Goal: Task Accomplishment & Management: Manage account settings

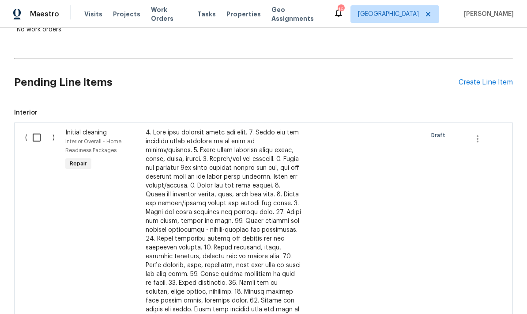
scroll to position [171, 0]
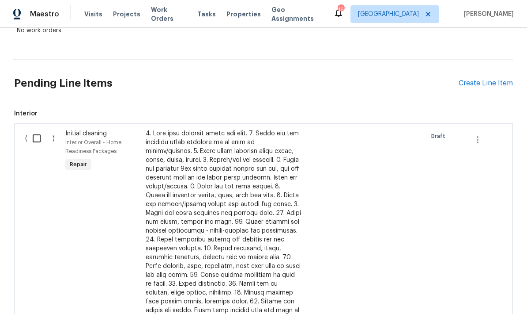
click at [42, 140] on input "checkbox" at bounding box center [39, 138] width 25 height 19
checkbox input "true"
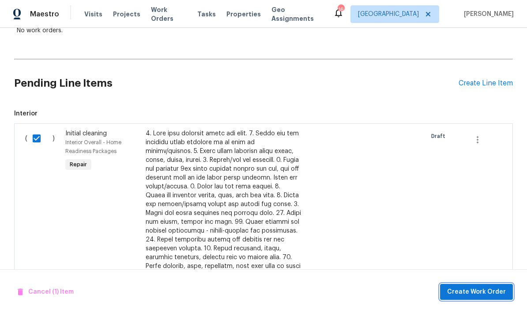
click at [495, 295] on span "Create Work Order" at bounding box center [476, 291] width 59 height 11
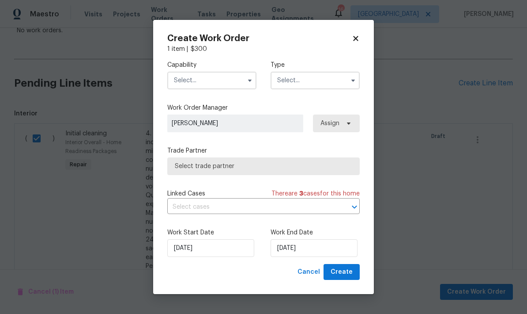
click at [228, 87] on input "text" at bounding box center [211, 81] width 89 height 18
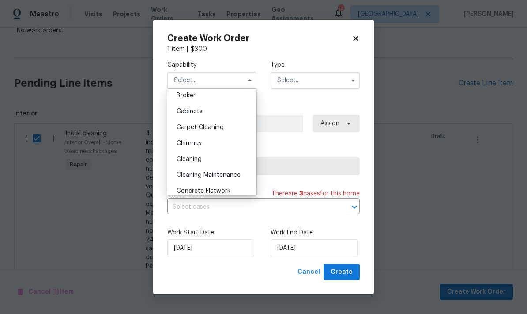
scroll to position [75, 0]
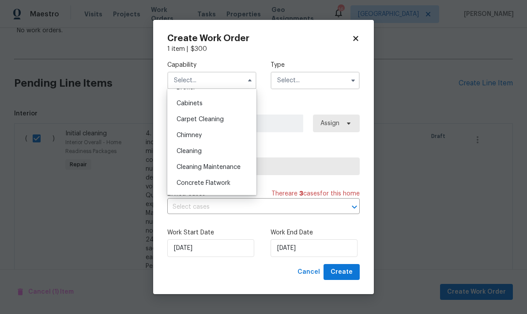
click at [208, 151] on div "Cleaning" at bounding box center [212, 151] width 85 height 16
type input "Cleaning"
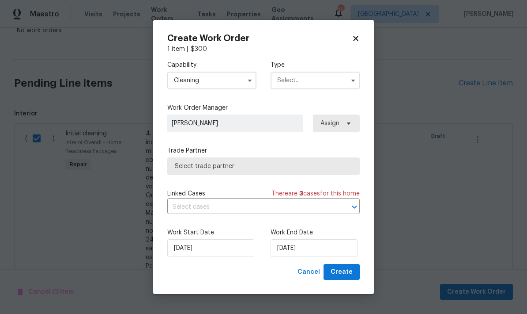
click at [335, 79] on input "text" at bounding box center [315, 81] width 89 height 18
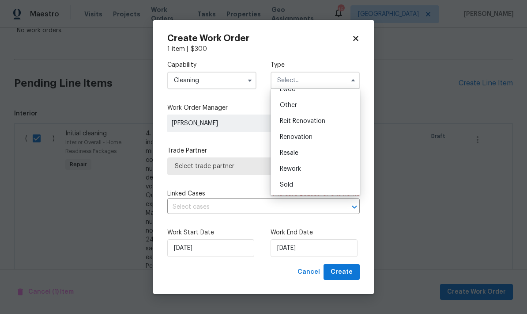
scroll to position [105, 0]
click at [307, 138] on span "Renovation" at bounding box center [296, 137] width 33 height 6
type input "Renovation"
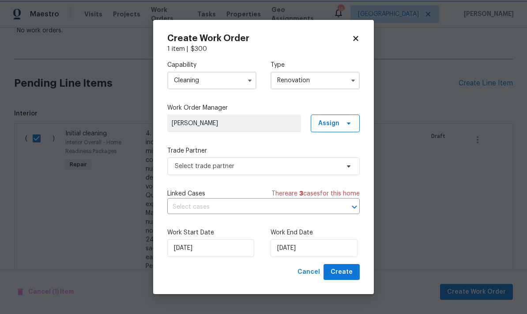
scroll to position [0, 0]
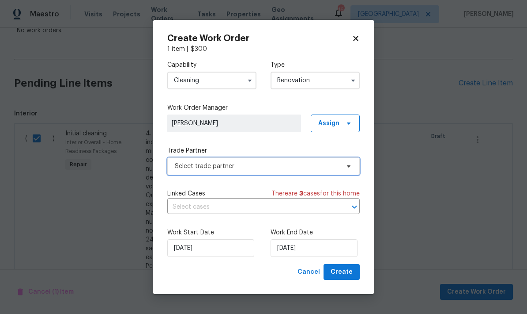
click at [273, 169] on span "Select trade partner" at bounding box center [257, 166] width 165 height 9
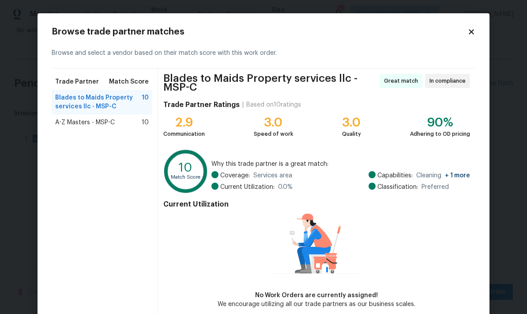
click at [111, 129] on div "A-Z Masters - MSP-C 10" at bounding box center [102, 122] width 101 height 16
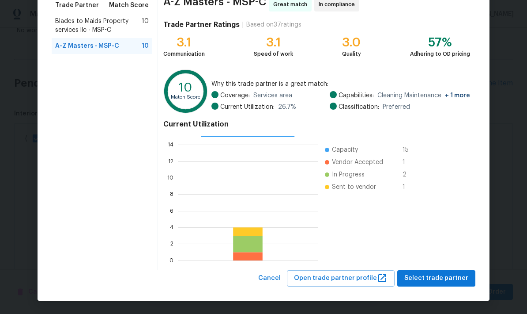
scroll to position [76, 0]
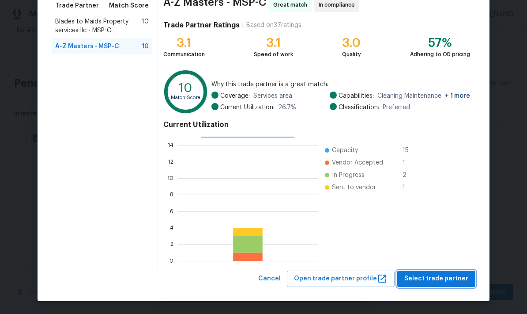
click at [444, 286] on button "Select trade partner" at bounding box center [437, 278] width 78 height 16
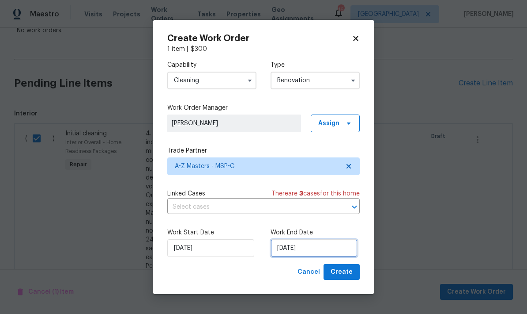
click at [314, 244] on input "[DATE]" at bounding box center [314, 248] width 87 height 18
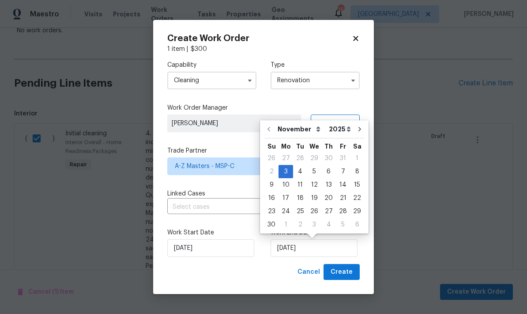
scroll to position [0, 0]
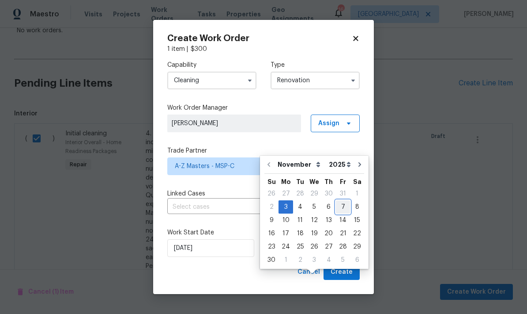
click at [336, 201] on div "7" at bounding box center [343, 207] width 14 height 12
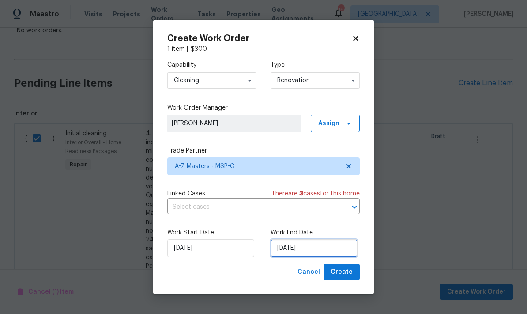
click at [304, 243] on input "11/7/2025" at bounding box center [314, 248] width 87 height 18
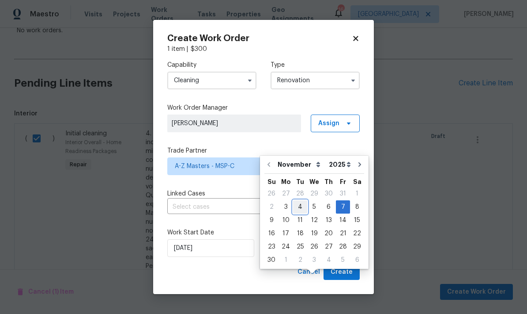
click at [299, 201] on div "4" at bounding box center [300, 207] width 14 height 12
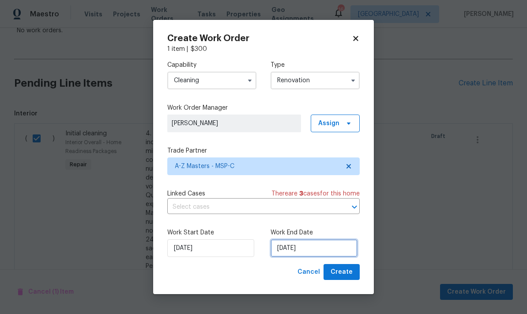
click at [314, 254] on input "11/4/2025" at bounding box center [314, 248] width 87 height 18
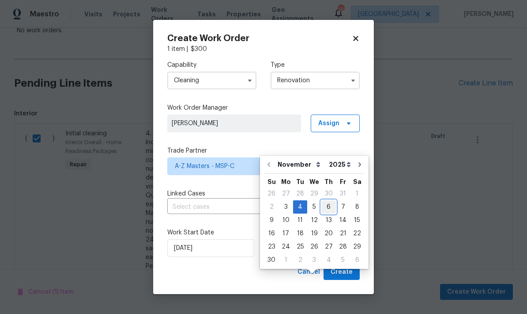
click at [328, 201] on div "6" at bounding box center [329, 207] width 15 height 12
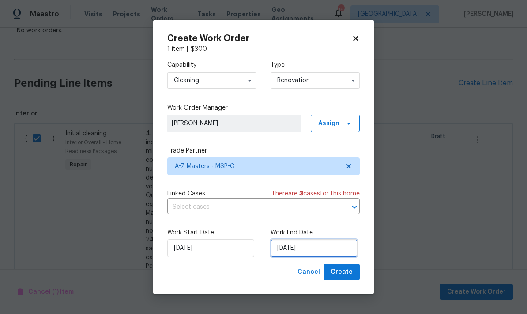
click at [326, 249] on input "11/6/2025" at bounding box center [314, 248] width 87 height 18
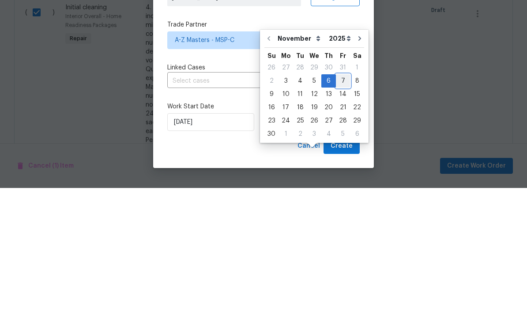
click at [337, 201] on div "7" at bounding box center [343, 207] width 14 height 12
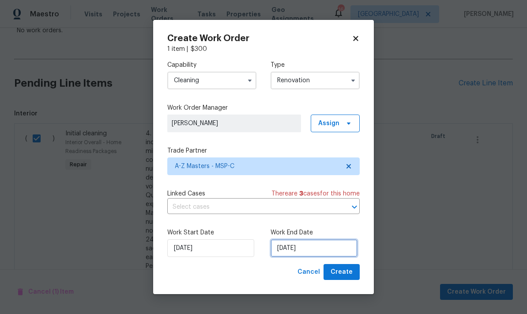
click at [326, 257] on input "11/7/2025" at bounding box center [314, 248] width 87 height 18
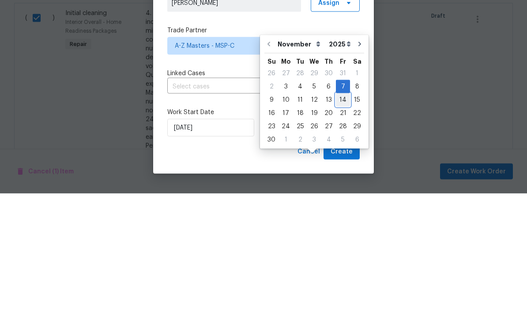
click at [339, 214] on div "14" at bounding box center [343, 220] width 14 height 12
type input "[DATE]"
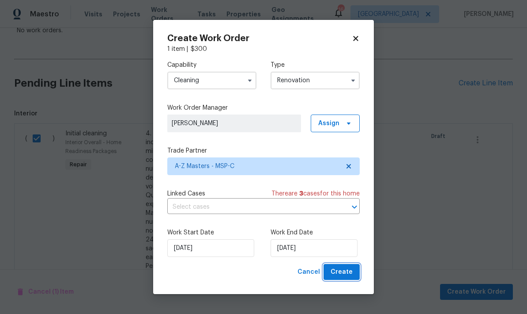
click at [352, 278] on button "Create" at bounding box center [342, 272] width 36 height 16
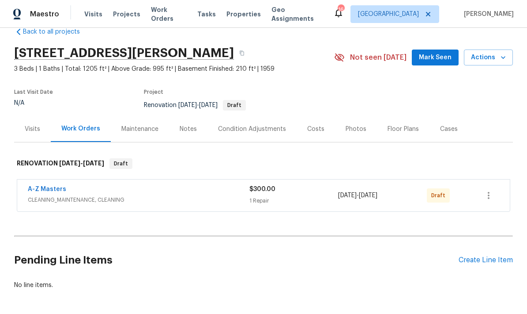
scroll to position [35, 0]
click at [485, 239] on div "Pending Line Items Create Line Item" at bounding box center [263, 259] width 499 height 41
click at [478, 256] on div "Create Line Item" at bounding box center [486, 260] width 54 height 8
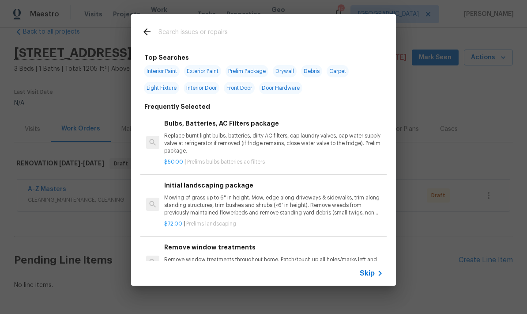
click at [258, 33] on input "text" at bounding box center [252, 33] width 187 height 13
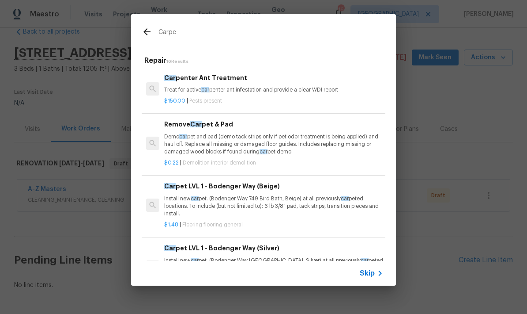
type input "Carpet"
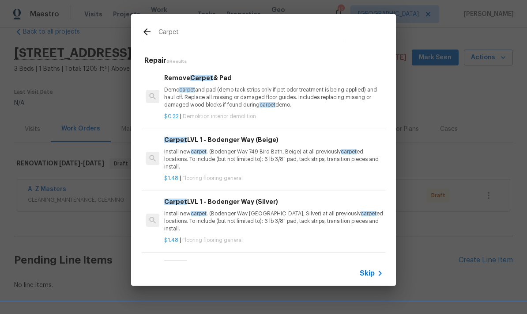
click at [262, 158] on p "Install new carpet . (Bodenger Way 749 Bird Bath, Beige) at all previously carp…" at bounding box center [273, 159] width 219 height 23
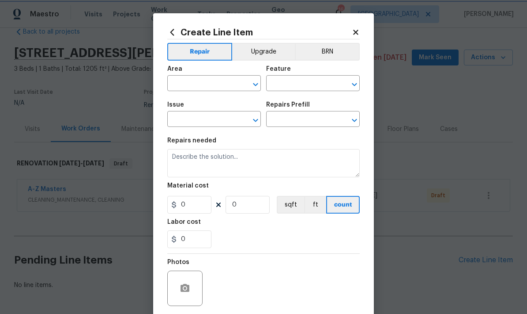
type input "Overall Flooring"
type input "Flooring General"
type input "Carpet LVL 1 - Bodenger Way (Beige) $1.48"
type textarea "Install new carpet. (Bodenger Way 749 Bird Bath, Beige) at all previously carpe…"
type input "1.48"
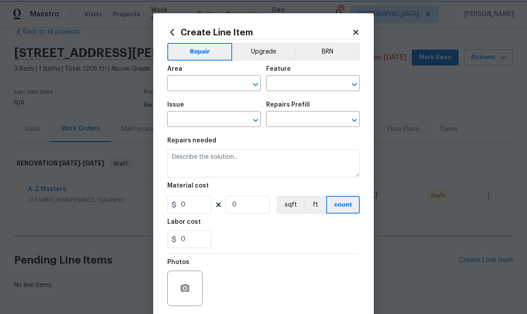
type input "1"
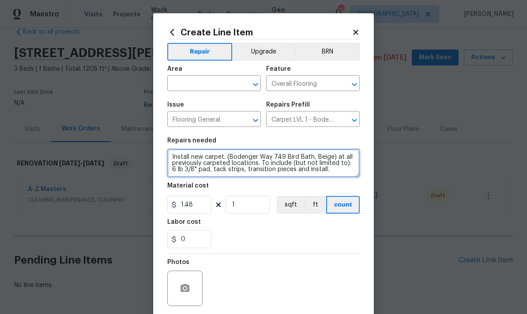
click at [295, 151] on textarea "Install new carpet. (Bodenger Way 749 Bird Bath, Beige) at all previously carpe…" at bounding box center [263, 163] width 193 height 28
click at [181, 154] on textarea "Install new carpet. (Bodenger Way 749 Bird Bath, Beige) at all previously carpe…" at bounding box center [263, 163] width 193 height 28
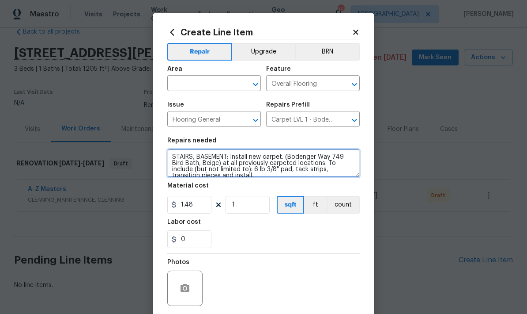
type textarea "STAIRS, BASEMENT: Install new carpet. (Bodenger Way 749 Bird Bath, Beige) at al…"
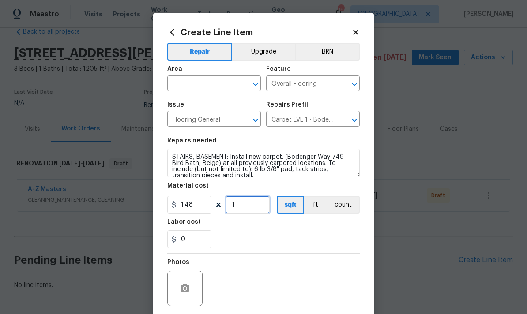
click at [243, 207] on input "1" at bounding box center [248, 205] width 44 height 18
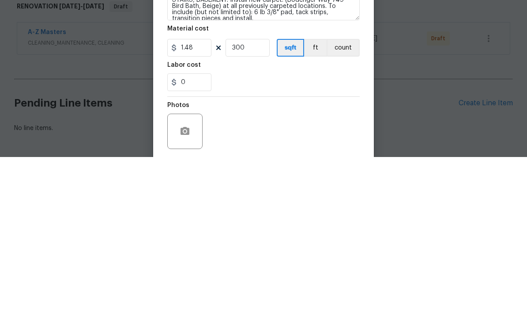
click at [332, 230] on div "0" at bounding box center [263, 239] width 193 height 18
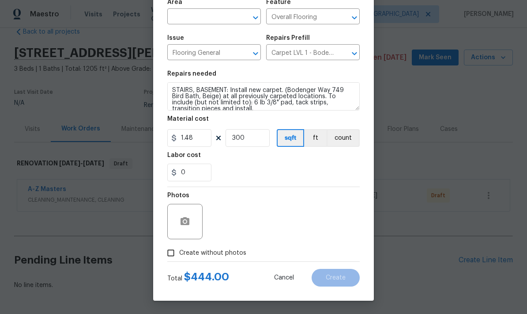
scroll to position [68, 0]
click at [253, 140] on input "300" at bounding box center [248, 138] width 44 height 18
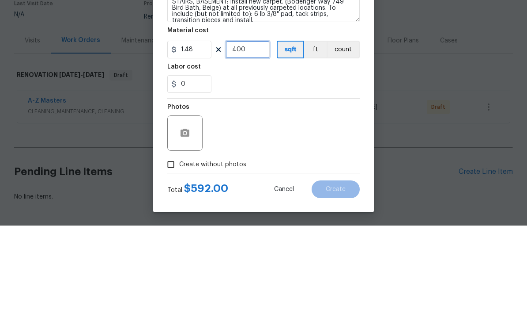
type input "400"
click at [336, 163] on div "0" at bounding box center [263, 172] width 193 height 18
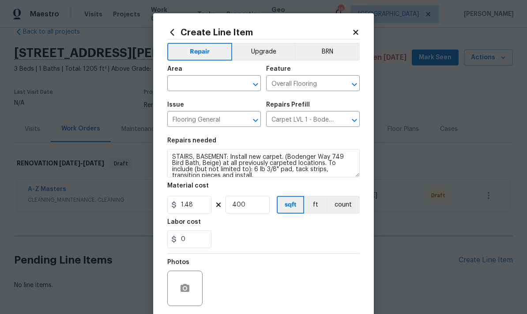
scroll to position [0, 0]
click at [220, 80] on input "text" at bounding box center [201, 84] width 69 height 14
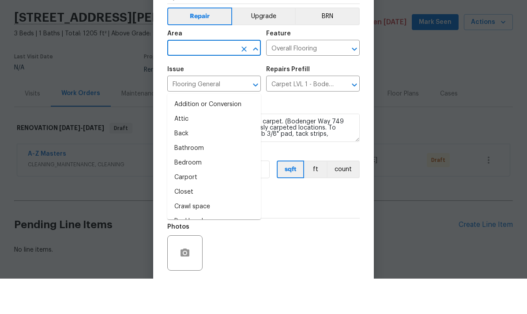
type input "v"
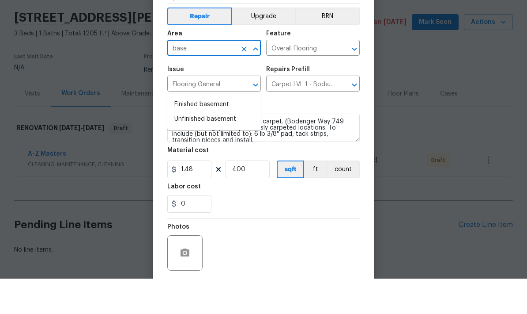
click at [219, 133] on li "Finished basement" at bounding box center [214, 140] width 94 height 15
type input "Finished basement"
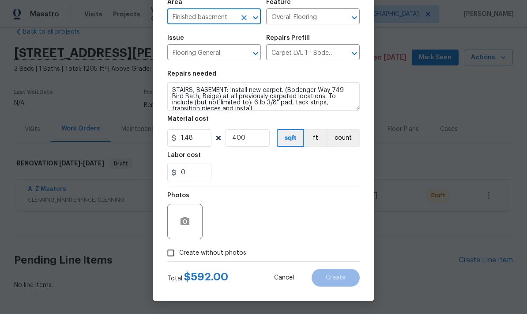
scroll to position [68, 0]
click at [185, 216] on icon "button" at bounding box center [185, 221] width 11 height 11
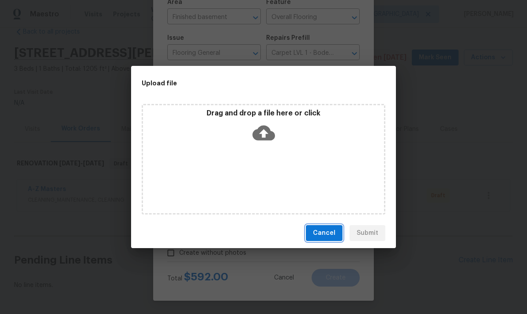
click at [326, 232] on span "Cancel" at bounding box center [324, 232] width 23 height 11
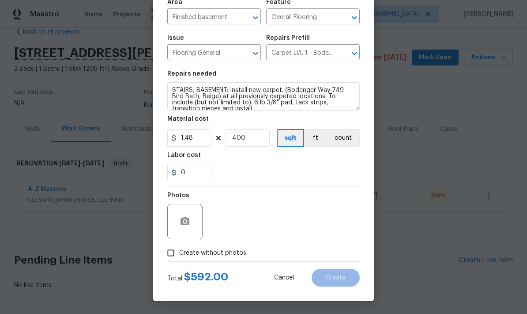
click at [168, 255] on input "Create without photos" at bounding box center [171, 252] width 17 height 17
checkbox input "true"
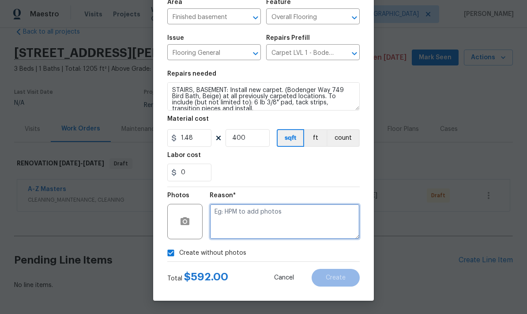
click at [316, 212] on textarea at bounding box center [285, 221] width 150 height 35
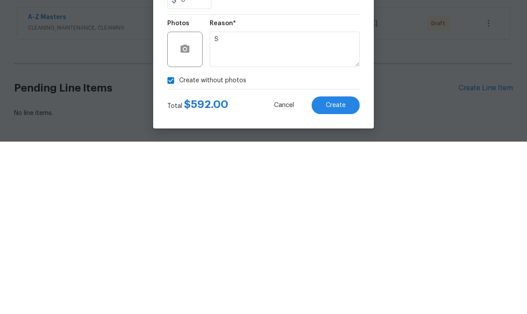
click at [291, 244] on div "Create without photos" at bounding box center [263, 252] width 193 height 17
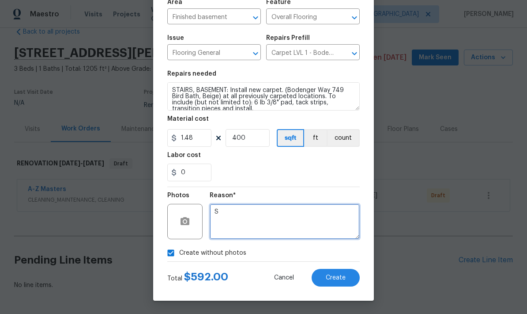
click at [261, 208] on textarea "S" at bounding box center [285, 221] width 150 height 35
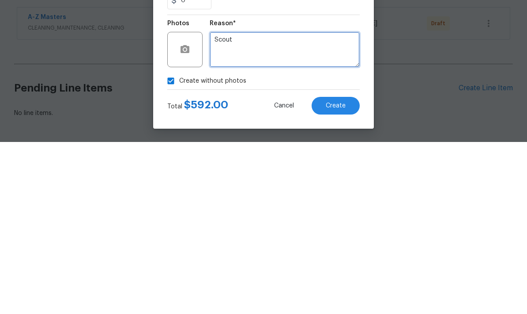
type textarea "Scout"
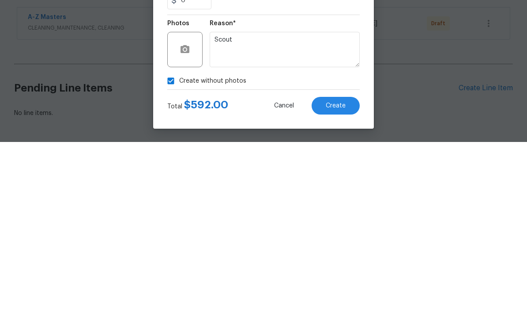
click at [291, 187] on div "Reason* Scout" at bounding box center [285, 215] width 150 height 57
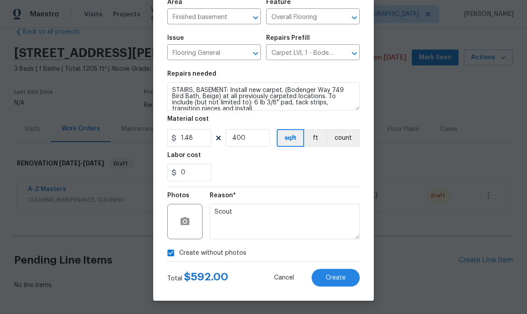
click at [354, 273] on button "Create" at bounding box center [336, 278] width 48 height 18
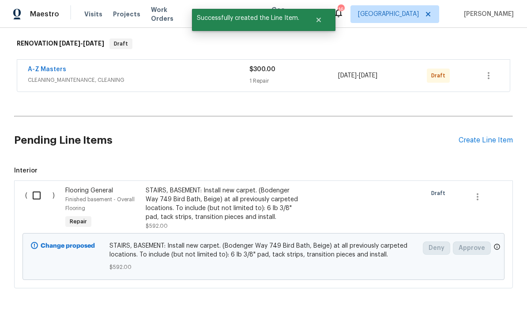
scroll to position [137, 0]
click at [45, 186] on input "checkbox" at bounding box center [39, 195] width 25 height 19
checkbox input "true"
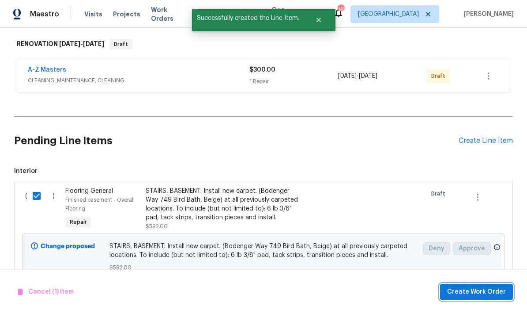
click at [486, 295] on span "Create Work Order" at bounding box center [476, 291] width 59 height 11
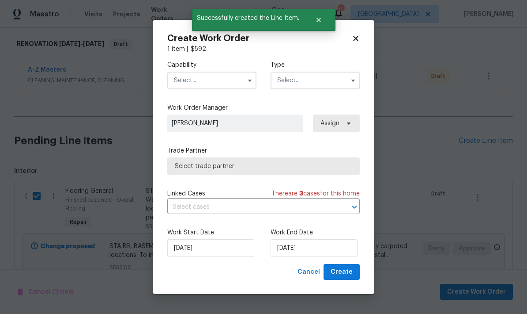
click at [251, 68] on label "Capability" at bounding box center [211, 65] width 89 height 9
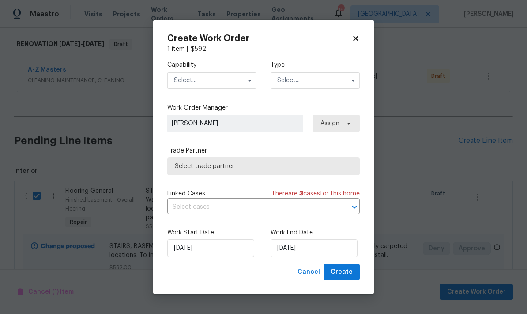
click at [233, 85] on input "text" at bounding box center [211, 81] width 89 height 18
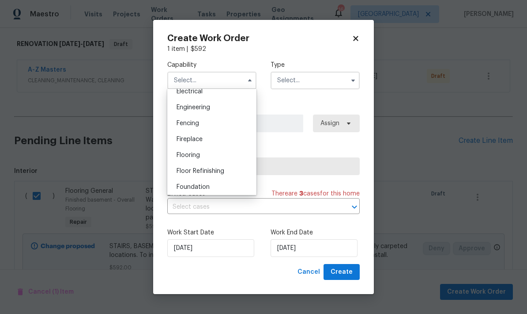
scroll to position [289, 0]
click at [214, 151] on div "Flooring" at bounding box center [212, 152] width 85 height 16
type input "Flooring"
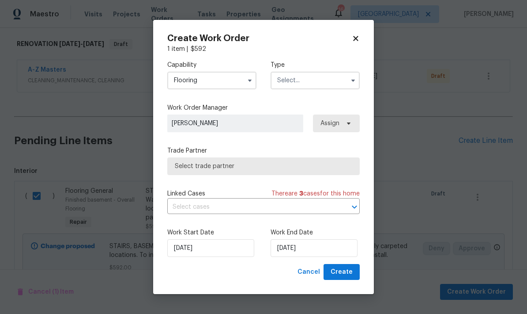
click at [337, 78] on input "text" at bounding box center [315, 81] width 89 height 18
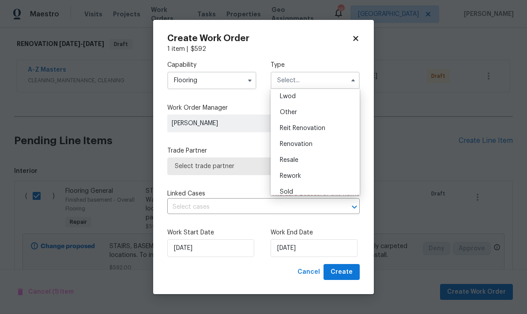
scroll to position [98, 0]
click at [313, 152] on div "Resale" at bounding box center [315, 160] width 85 height 16
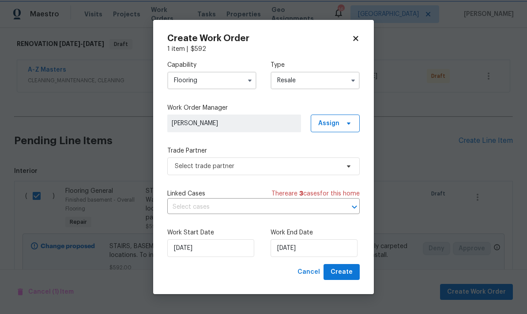
scroll to position [0, 0]
click at [315, 144] on div "Capability Flooring Type Resale Feedback Hoa Violation Incident Insured Lender …" at bounding box center [263, 158] width 193 height 210
click at [332, 88] on input "Resale" at bounding box center [315, 81] width 89 height 18
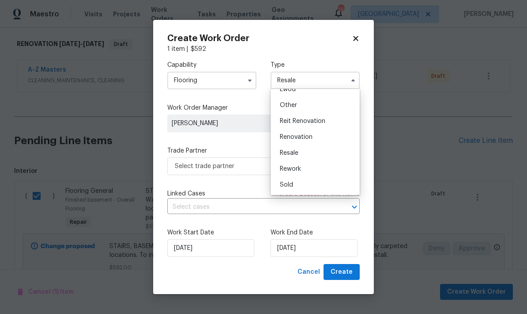
scroll to position [105, 0]
click at [314, 135] on div "Renovation" at bounding box center [315, 137] width 85 height 16
type input "Renovation"
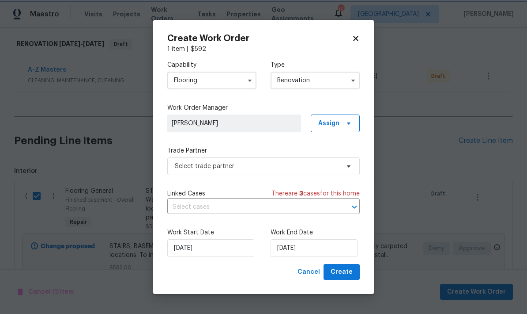
scroll to position [0, 0]
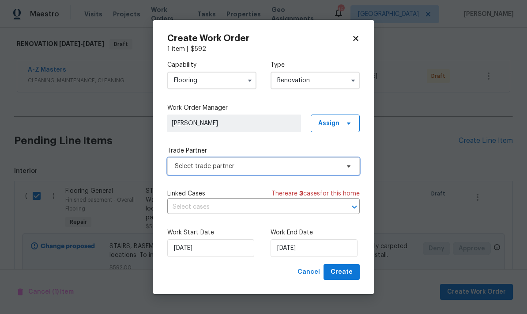
click at [343, 167] on span at bounding box center [348, 166] width 10 height 7
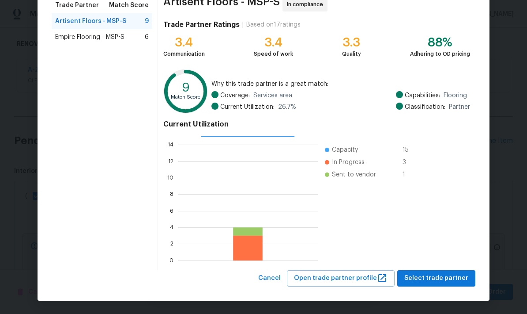
scroll to position [76, 0]
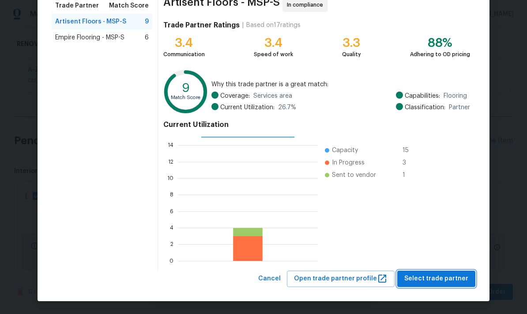
click at [466, 278] on span "Select trade partner" at bounding box center [437, 278] width 64 height 11
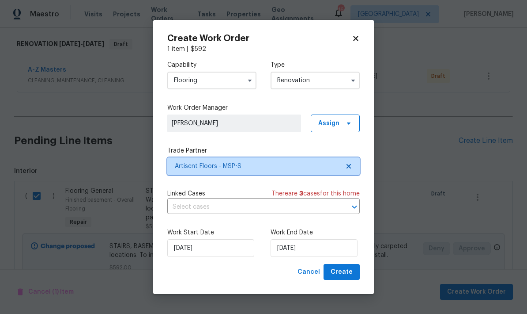
scroll to position [0, 0]
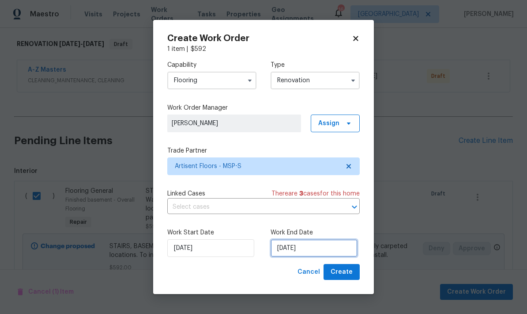
click at [311, 240] on input "[DATE]" at bounding box center [314, 248] width 87 height 18
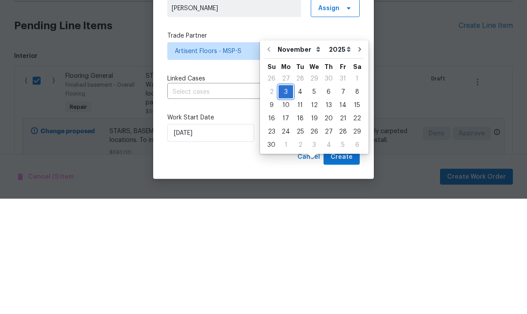
click at [283, 201] on div "3" at bounding box center [286, 207] width 15 height 12
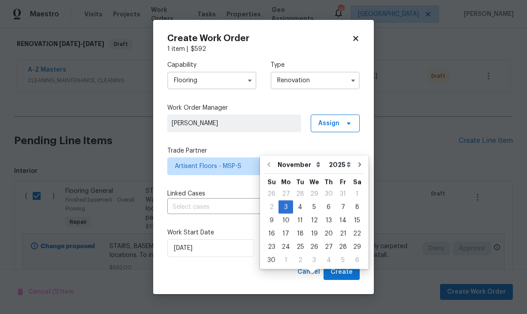
click at [254, 268] on div "Cancel Create" at bounding box center [263, 272] width 193 height 16
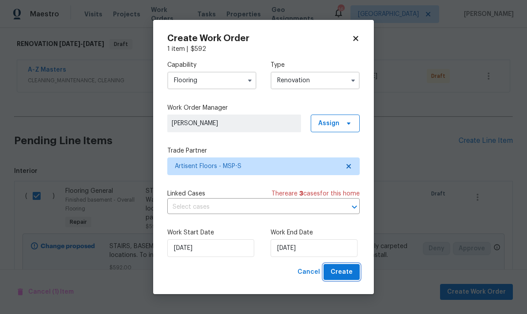
click at [353, 273] on span "Create" at bounding box center [342, 271] width 22 height 11
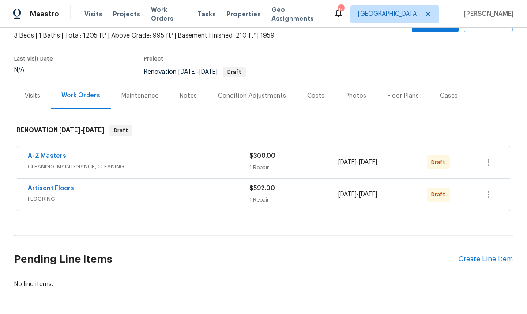
scroll to position [50, 0]
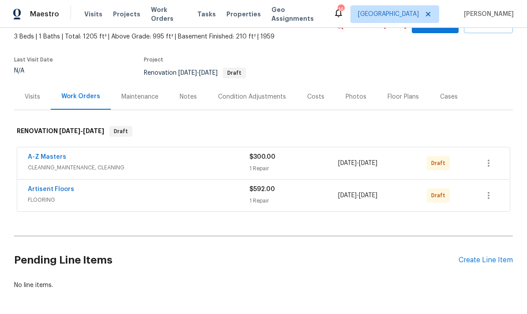
click at [488, 256] on div "Create Line Item" at bounding box center [486, 260] width 54 height 8
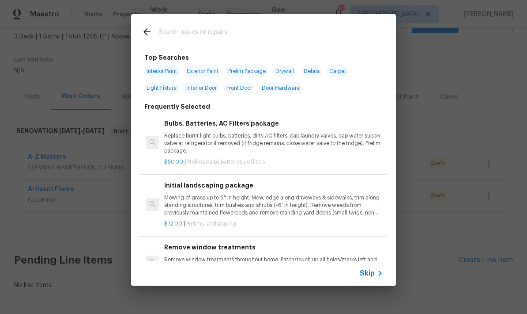
click at [440, 263] on div "Top Searches Interior Paint Exterior Paint Prelim Package Drywall Debris Carpet…" at bounding box center [263, 149] width 527 height 299
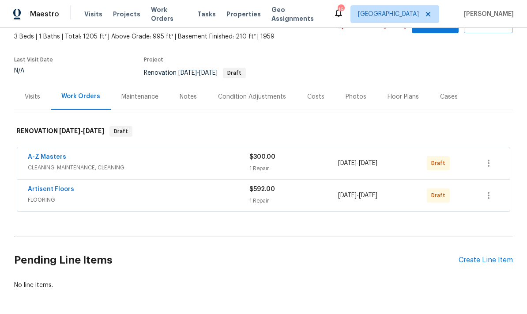
click at [497, 239] on div "Pending Line Items Create Line Item" at bounding box center [263, 259] width 499 height 41
click at [497, 256] on div "Create Line Item" at bounding box center [486, 260] width 54 height 8
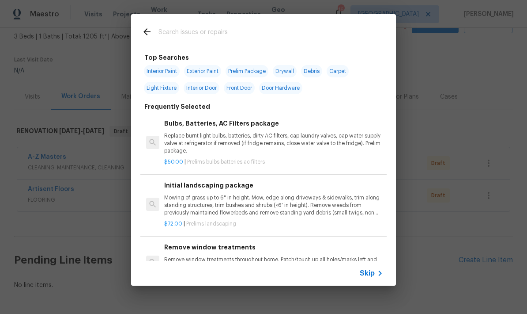
click at [273, 27] on input "text" at bounding box center [252, 33] width 187 height 13
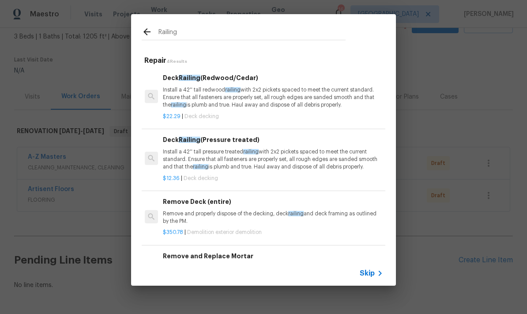
scroll to position [0, 1]
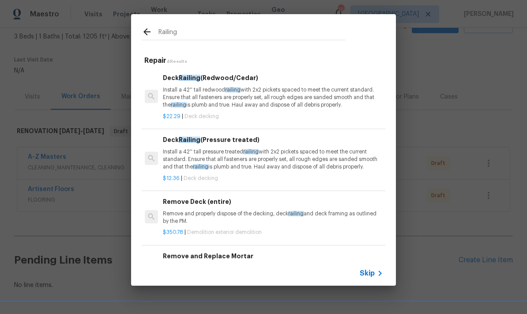
click at [252, 23] on div "Railing" at bounding box center [243, 31] width 225 height 35
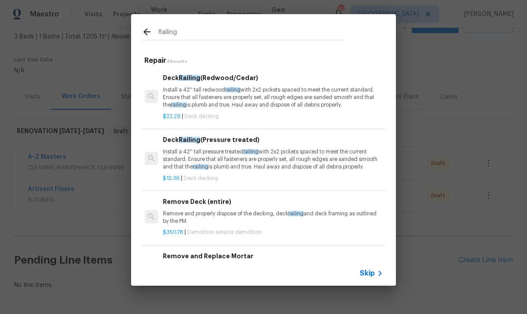
click at [288, 35] on input "Railing" at bounding box center [252, 33] width 187 height 13
type input "R"
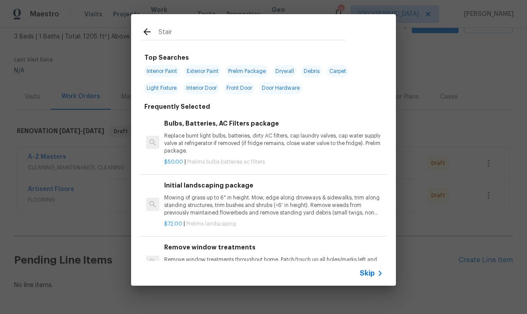
type input "Stairs"
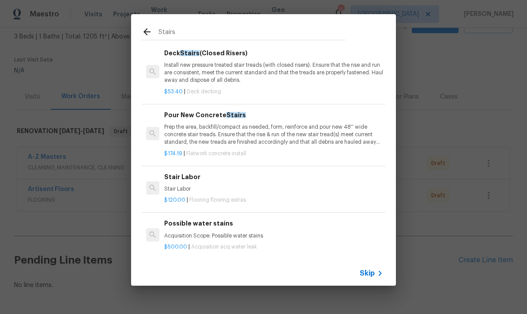
scroll to position [30, 0]
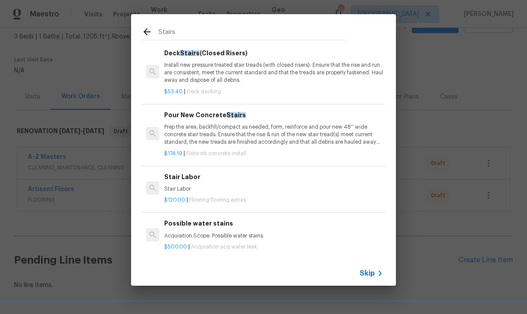
click at [375, 275] on span "Skip" at bounding box center [367, 273] width 15 height 9
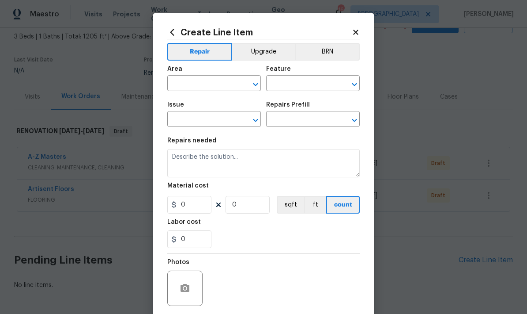
click at [211, 87] on input "text" at bounding box center [201, 84] width 69 height 14
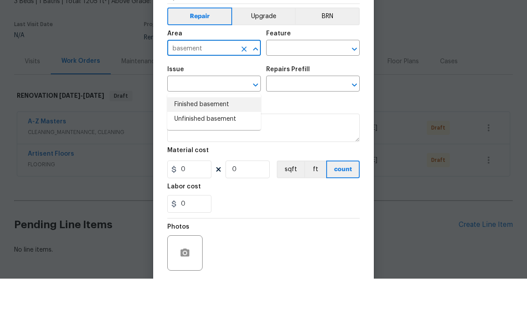
click at [216, 133] on li "Finished basement" at bounding box center [214, 140] width 94 height 15
type input "Finished basement"
click at [325, 77] on input "text" at bounding box center [300, 84] width 69 height 14
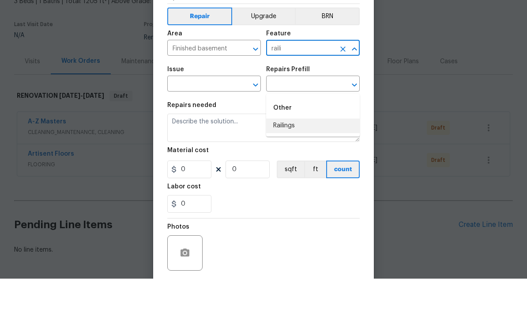
click at [296, 154] on li "Railings" at bounding box center [313, 161] width 94 height 15
type input "Railings"
click at [219, 113] on input "text" at bounding box center [201, 120] width 69 height 14
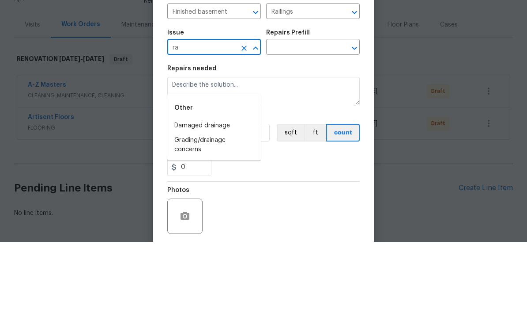
type input "r"
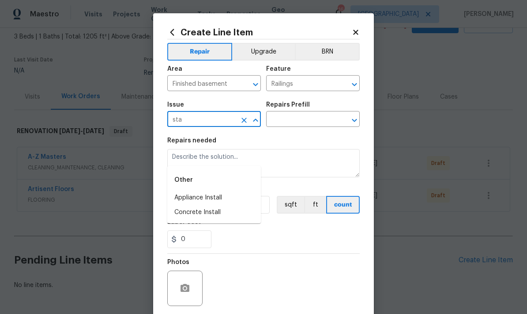
click at [222, 123] on input "sta" at bounding box center [201, 120] width 69 height 14
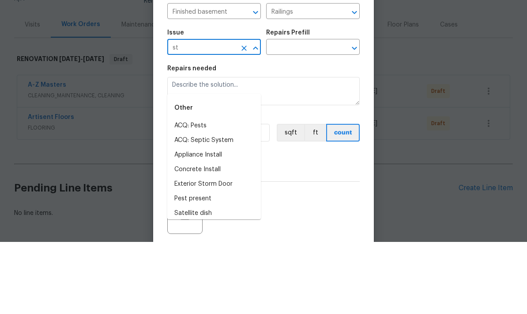
type input "s"
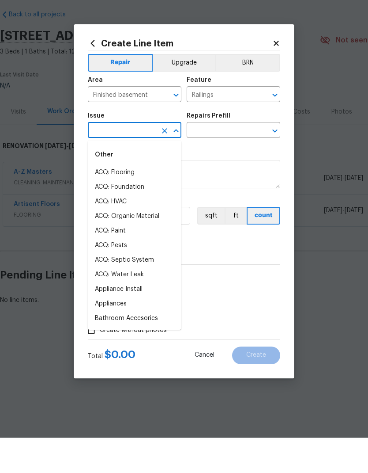
scroll to position [-18, 0]
click at [129, 159] on input "text" at bounding box center [122, 166] width 69 height 14
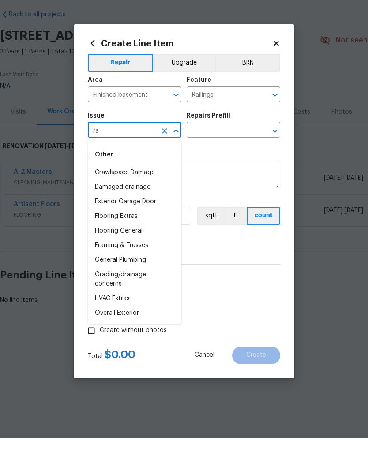
type input "r"
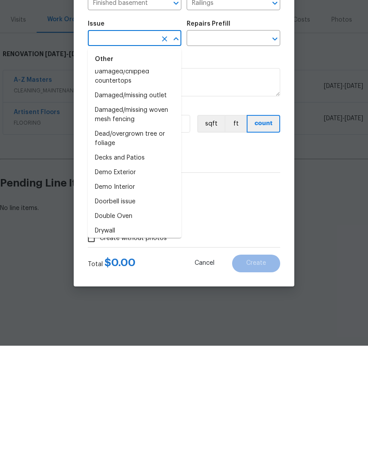
scroll to position [368, 0]
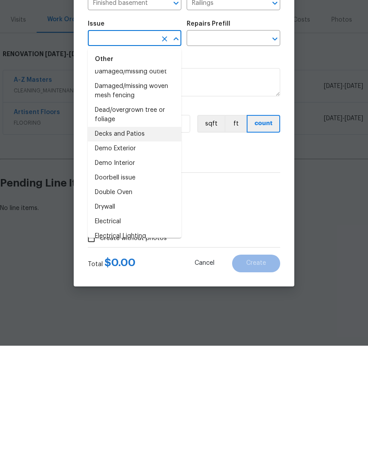
click at [106, 254] on li "Decks and Patios" at bounding box center [135, 261] width 94 height 15
type input "Decks and Patios"
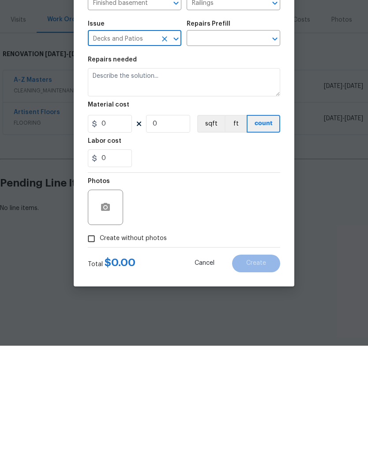
click at [246, 148] on div "Repairs Prefill" at bounding box center [234, 153] width 94 height 11
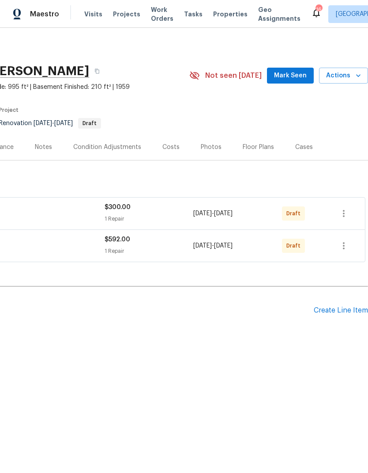
scroll to position [0, 131]
click at [351, 310] on div "Create Line Item" at bounding box center [341, 310] width 54 height 8
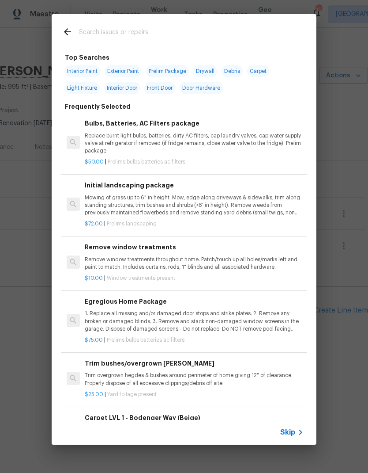
click at [161, 21] on div at bounding box center [164, 31] width 225 height 35
click at [188, 31] on input "text" at bounding box center [172, 33] width 187 height 13
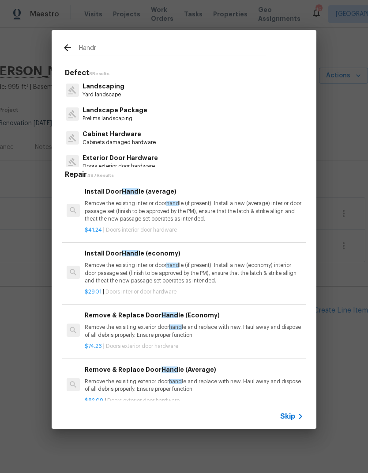
type input "Handra"
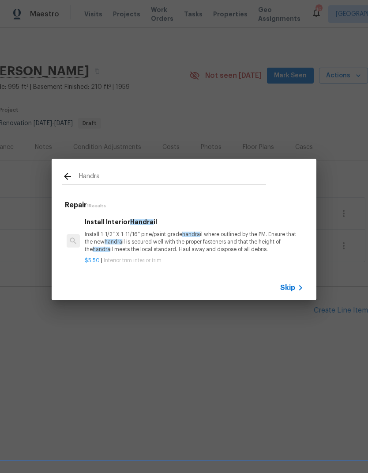
click at [236, 244] on p "Install 1-1/2” X 1-11/16” pine/paint grade handra il where outlined by the PM. …" at bounding box center [194, 242] width 219 height 23
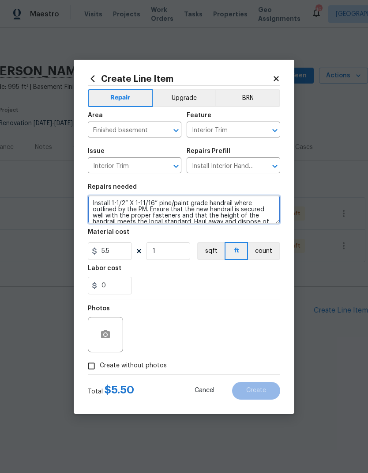
click at [102, 205] on textarea "Install 1-1/2” X 1-11/16” pine/paint grade handrail where outlined by the PM. E…" at bounding box center [184, 209] width 193 height 28
click at [99, 201] on textarea "Install 1-1/2” X 1-11/16” pine/paint grade handrail where outlined by the PM. E…" at bounding box center [184, 209] width 193 height 28
click at [99, 200] on textarea "Install 1-1/2” X 1-11/16” pine/paint grade handrail where outlined by the PM. E…" at bounding box center [184, 209] width 193 height 28
click at [104, 204] on textarea "Install 1-1/2” X 1-11/16” pine/paint grade handrail where outlined by the PM. E…" at bounding box center [184, 209] width 193 height 28
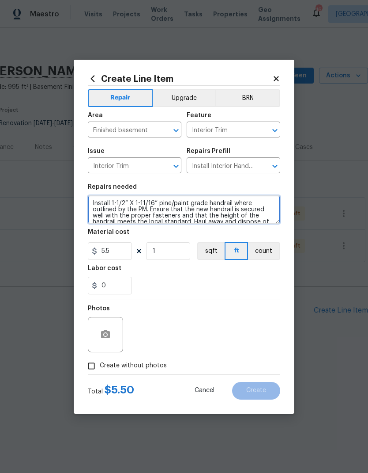
click at [207, 219] on textarea "Install 1-1/2” X 1-11/16” pine/paint grade handrail where outlined by the PM. E…" at bounding box center [184, 209] width 193 height 28
click at [103, 198] on textarea "Install 1-1/2” X 1-11/16” pine/paint grade handrail where outlined by the PM. E…" at bounding box center [184, 209] width 193 height 28
click at [106, 199] on textarea "Install 1-1/2” X 1-11/16” pine/paint grade handrail where outlined by the PM. E…" at bounding box center [184, 209] width 193 height 28
click at [106, 198] on textarea "Install 1-1/2” X 1-11/16” pine/paint grade handrail where outlined by the PM. E…" at bounding box center [184, 209] width 193 height 28
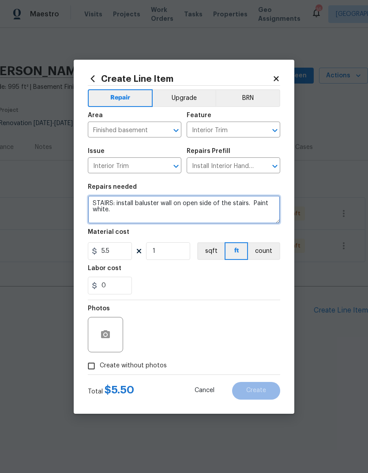
click at [171, 205] on textarea "STAIRS: install baluster wall on open side of the stairs. Paint white." at bounding box center [184, 209] width 193 height 28
type textarea "STAIRS: install baluster wall per code on open side of the stairs. Paint white."
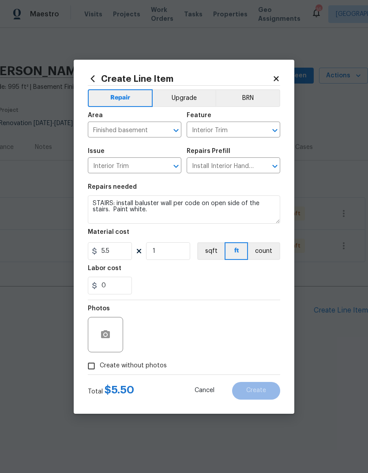
click at [219, 284] on div "0" at bounding box center [184, 286] width 193 height 18
click at [125, 252] on input "5.5" at bounding box center [110, 251] width 44 height 18
click at [179, 249] on input "1" at bounding box center [168, 251] width 44 height 18
click at [253, 272] on div "Labor cost" at bounding box center [184, 270] width 193 height 11
click at [171, 254] on input "20" at bounding box center [168, 251] width 44 height 18
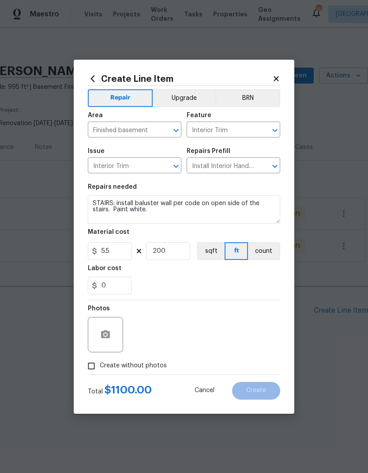
click at [261, 271] on div "Labor cost" at bounding box center [184, 270] width 193 height 11
click at [181, 250] on input "200" at bounding box center [168, 251] width 44 height 18
click at [212, 274] on div "Labor cost" at bounding box center [184, 270] width 193 height 11
click at [113, 313] on button "button" at bounding box center [105, 334] width 21 height 21
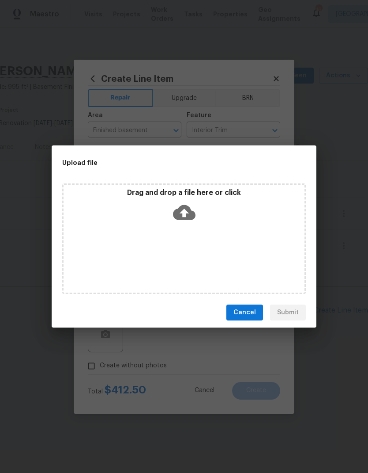
click at [294, 312] on div "Cancel Submit" at bounding box center [184, 312] width 265 height 30
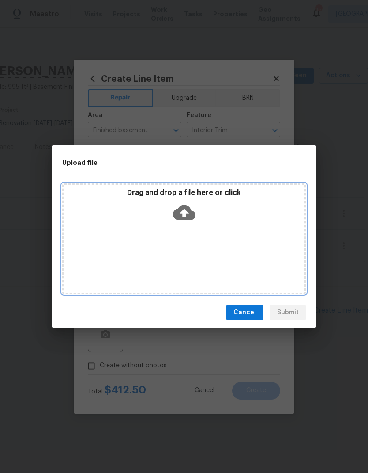
click at [277, 248] on div "Drag and drop a file here or click" at bounding box center [184, 238] width 244 height 110
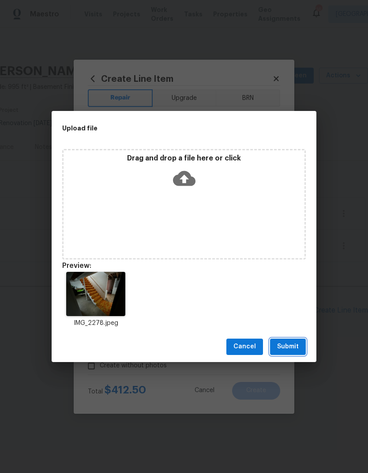
click at [298, 313] on span "Submit" at bounding box center [288, 346] width 22 height 11
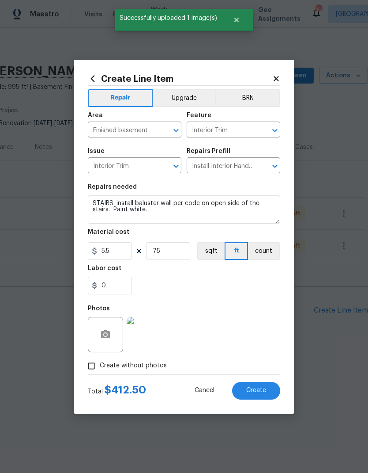
click at [261, 313] on span "Create" at bounding box center [256, 390] width 20 height 7
type input "0"
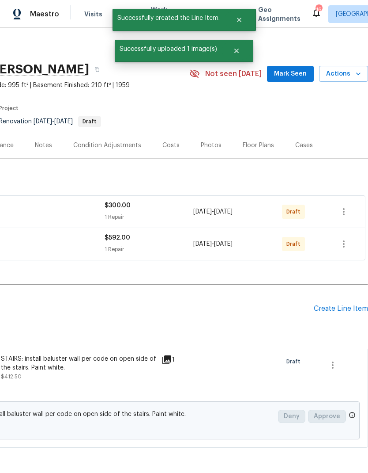
scroll to position [2, 131]
click at [339, 306] on div "Create Line Item" at bounding box center [341, 308] width 54 height 8
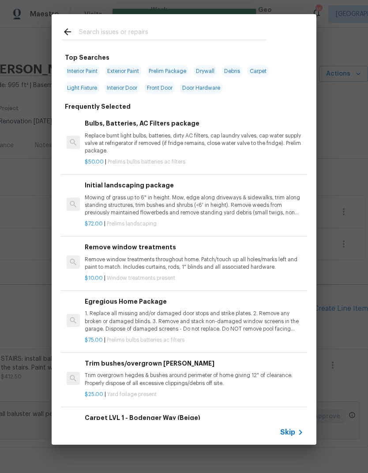
click at [163, 27] on input "text" at bounding box center [172, 33] width 187 height 13
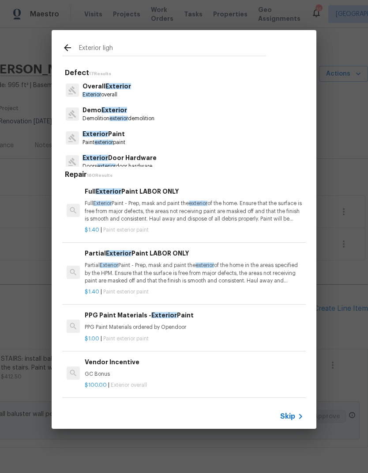
type input "Exterior light"
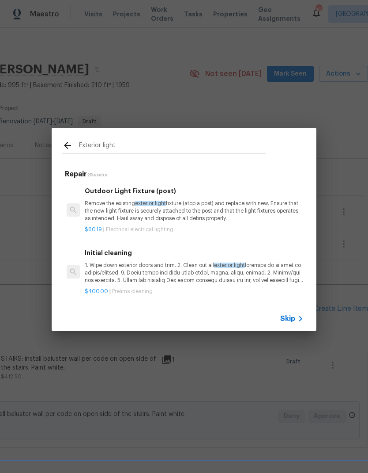
click at [234, 215] on p "Remove the existing exterior light fixture (atop a post) and replace with new. …" at bounding box center [194, 211] width 219 height 23
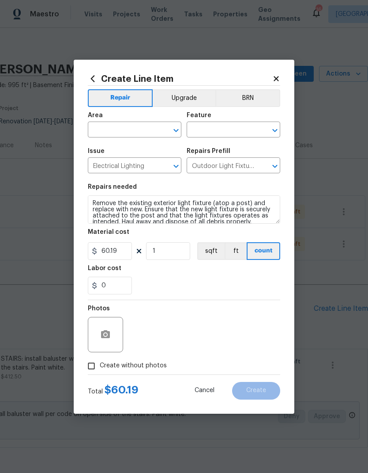
click at [234, 215] on textarea "Remove the existing exterior light fixture (atop a post) and replace with new. …" at bounding box center [184, 209] width 193 height 28
click at [139, 125] on input "text" at bounding box center [122, 131] width 69 height 14
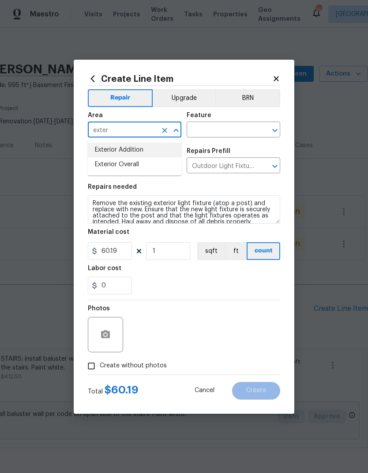
click at [148, 153] on li "Exterior Addition" at bounding box center [135, 150] width 94 height 15
type input "Exterior Addition"
click at [152, 130] on input "Exterior Addition" at bounding box center [122, 131] width 69 height 14
click at [165, 132] on icon "Clear" at bounding box center [164, 130] width 9 height 9
click at [138, 133] on input "text" at bounding box center [122, 131] width 69 height 14
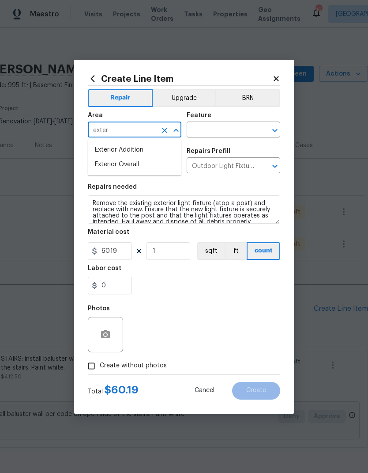
click at [137, 171] on li "Exterior Overall" at bounding box center [135, 164] width 94 height 15
type input "Exterior Overall"
click at [242, 133] on input "text" at bounding box center [221, 131] width 69 height 14
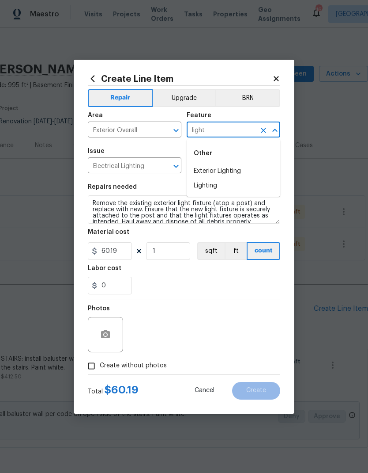
click at [239, 171] on li "Exterior Lighting" at bounding box center [234, 171] width 94 height 15
type input "Exterior Lighting"
click at [212, 280] on div "0" at bounding box center [184, 286] width 193 height 18
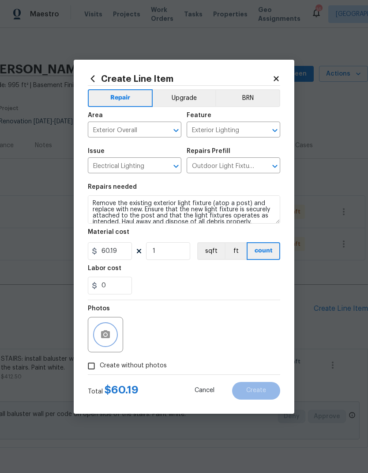
click at [111, 313] on button "button" at bounding box center [105, 334] width 21 height 21
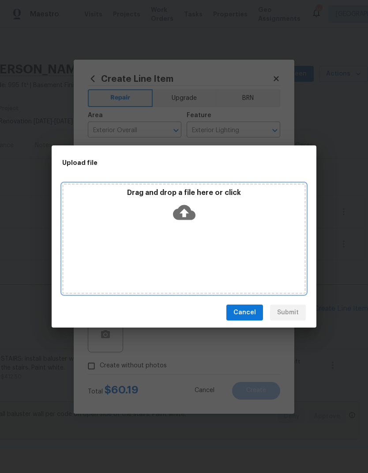
click at [269, 254] on div "Drag and drop a file here or click" at bounding box center [184, 238] width 244 height 110
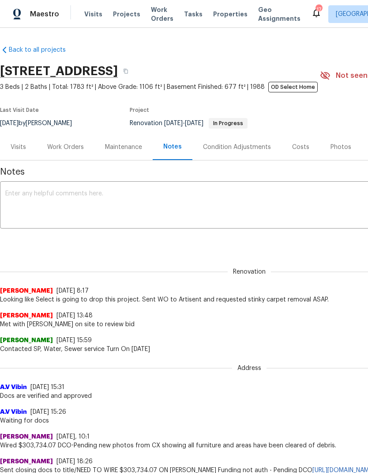
click at [73, 144] on div "Work Orders" at bounding box center [65, 147] width 37 height 9
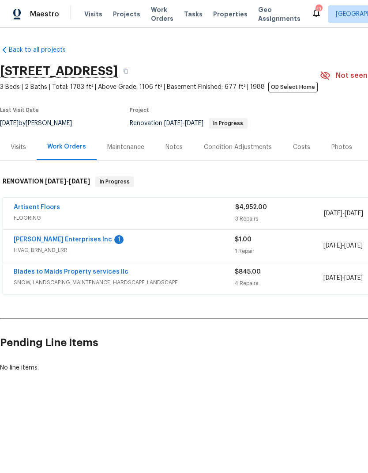
click at [153, 18] on span "Work Orders" at bounding box center [162, 14] width 23 height 18
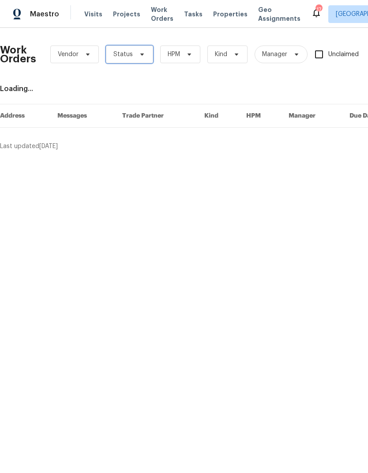
click at [136, 59] on span "Status" at bounding box center [129, 54] width 47 height 18
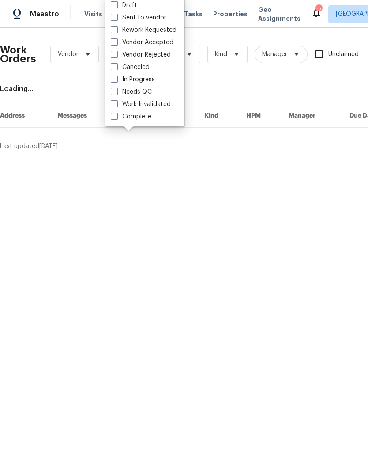
click at [113, 93] on span at bounding box center [114, 91] width 7 height 7
click at [113, 93] on input "Needs QC" at bounding box center [114, 90] width 6 height 6
checkbox input "true"
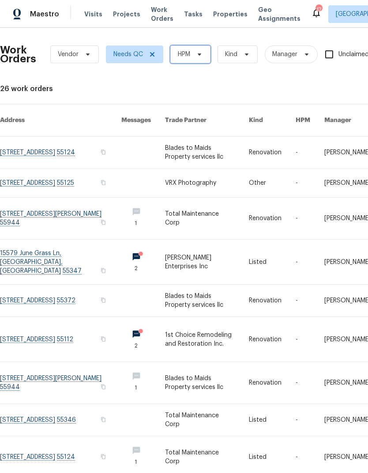
click at [193, 56] on span at bounding box center [198, 54] width 10 height 7
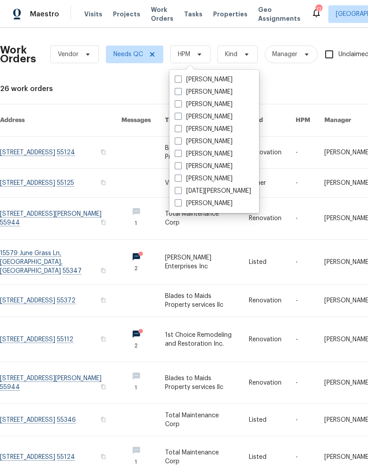
click at [186, 125] on label "[PERSON_NAME]" at bounding box center [204, 129] width 58 height 9
click at [181, 125] on input "[PERSON_NAME]" at bounding box center [178, 128] width 6 height 6
checkbox input "true"
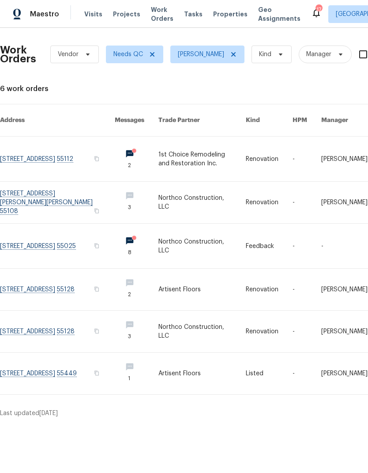
click at [63, 321] on link at bounding box center [57, 332] width 115 height 42
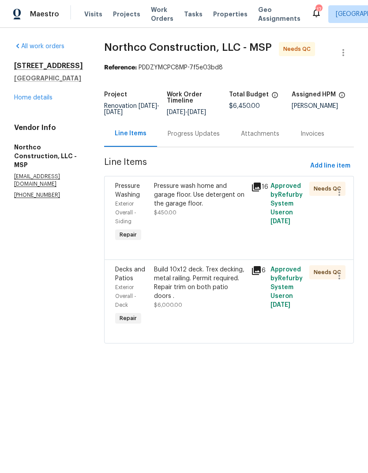
click at [186, 136] on div "Progress Updates" at bounding box center [194, 133] width 52 height 9
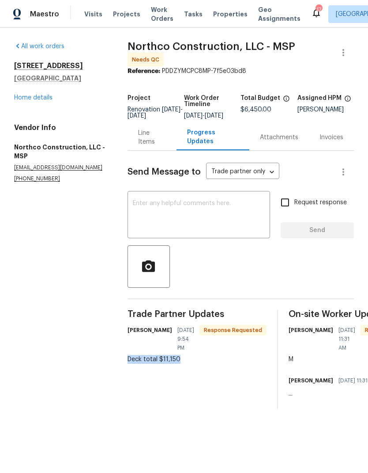
copy div "Deck total $11,150"
click at [162, 144] on div "Line Items" at bounding box center [152, 138] width 28 height 18
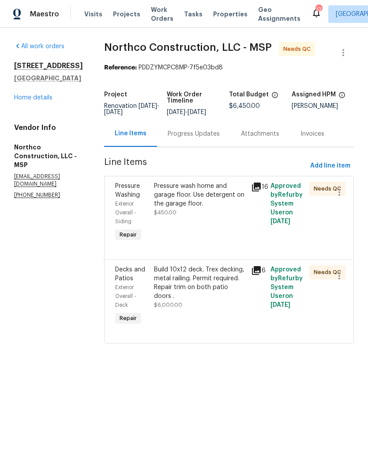
click at [210, 281] on div "Build 10x12 deck. Trex decking, metal railing. Permit required. Repair trim on …" at bounding box center [200, 282] width 92 height 35
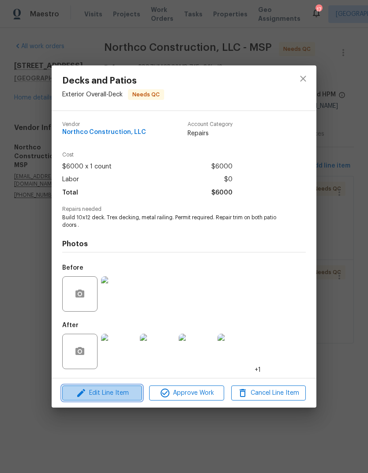
click at [121, 394] on span "Edit Line Item" at bounding box center [102, 392] width 75 height 11
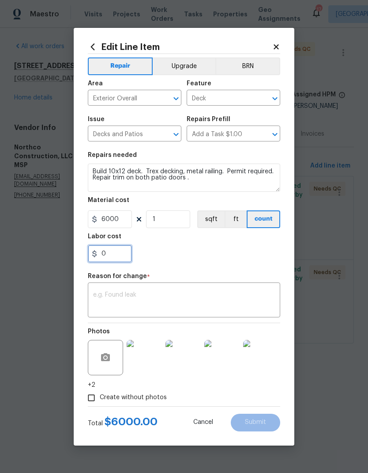
click at [113, 255] on input "0" at bounding box center [110, 254] width 44 height 18
type input "5500"
click at [239, 250] on div "5500" at bounding box center [184, 254] width 193 height 18
click at [214, 296] on textarea at bounding box center [184, 301] width 182 height 19
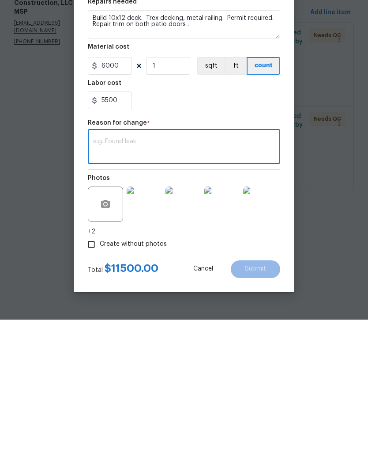
click at [160, 292] on textarea at bounding box center [184, 301] width 182 height 19
paste textarea "Deck total $11,150"
type textarea "Deck total $11,150"
click at [267, 413] on button "Submit" at bounding box center [255, 422] width 49 height 18
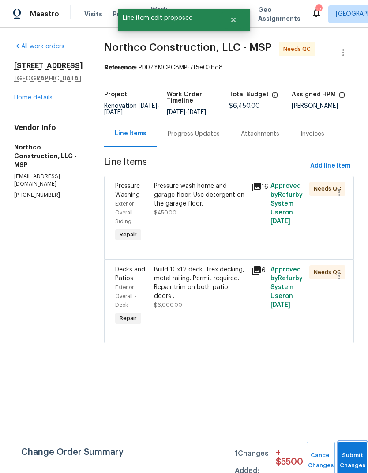
click at [353, 456] on button "Submit Changes" at bounding box center [353, 460] width 28 height 38
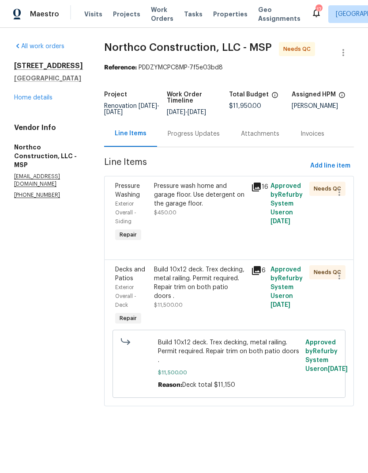
click at [213, 201] on div "Pressure wash home and garage floor. Use detergent on the garage floor." at bounding box center [200, 195] width 92 height 27
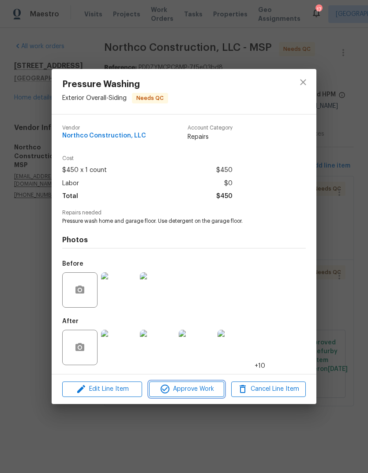
click at [209, 390] on span "Approve Work" at bounding box center [186, 388] width 69 height 11
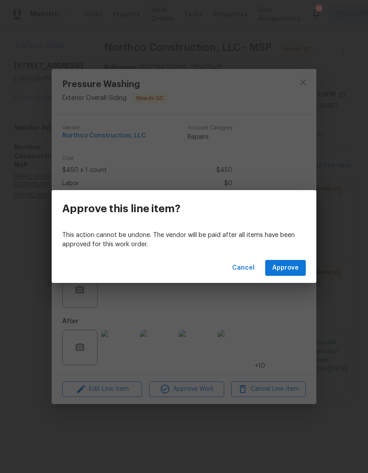
click at [290, 268] on span "Approve" at bounding box center [286, 267] width 27 height 11
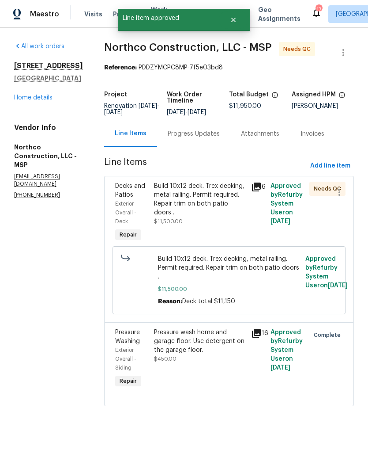
click at [244, 200] on div "Build 10x12 deck. Trex decking, metal railing. Permit required. Repair trim on …" at bounding box center [200, 212] width 97 height 67
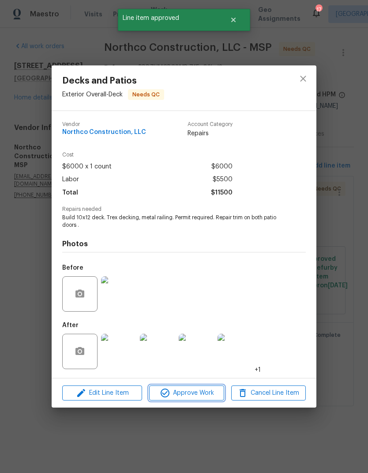
click at [194, 395] on span "Approve Work" at bounding box center [186, 392] width 69 height 11
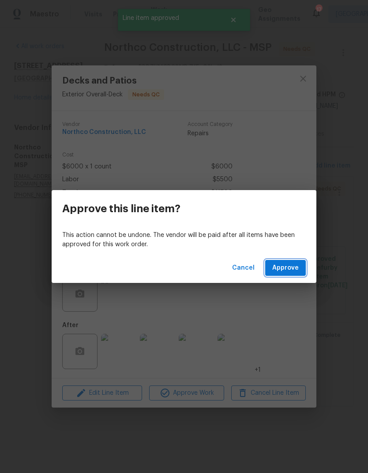
click at [287, 265] on span "Approve" at bounding box center [286, 267] width 27 height 11
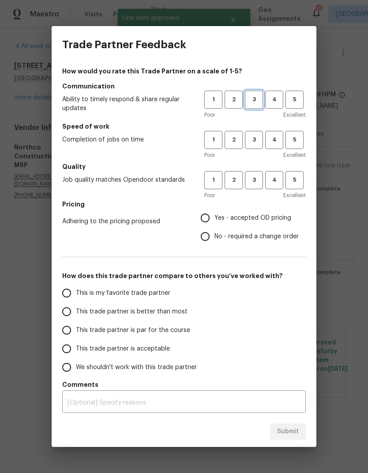
click at [257, 97] on span "3" at bounding box center [254, 100] width 16 height 10
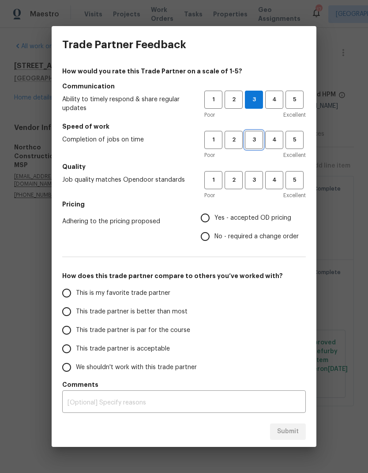
click at [257, 141] on span "3" at bounding box center [254, 140] width 16 height 10
click at [258, 180] on span "3" at bounding box center [254, 180] width 16 height 10
click at [205, 239] on input "No - required a change order" at bounding box center [205, 236] width 19 height 19
radio input "true"
click at [50, 336] on div "Trade Partner Feedback How would you rate this Trade Partner on a scale of 1-5?…" at bounding box center [184, 236] width 368 height 473
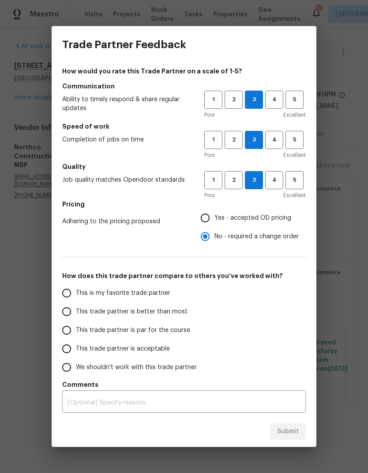
click at [76, 339] on label "This trade partner is acceptable" at bounding box center [127, 348] width 140 height 19
click at [76, 339] on input "This trade partner is acceptable" at bounding box center [66, 348] width 19 height 19
radio input "false"
click at [72, 331] on input "This trade partner is par for the course" at bounding box center [66, 330] width 19 height 19
click at [273, 180] on span "4" at bounding box center [274, 180] width 16 height 10
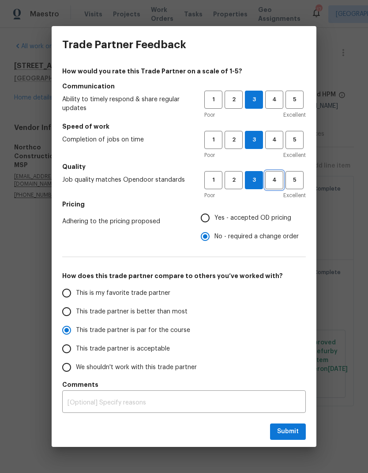
radio input "true"
click at [234, 140] on span "2" at bounding box center [234, 140] width 16 height 10
click at [276, 146] on button "4" at bounding box center [274, 140] width 18 height 18
click at [253, 143] on span "3" at bounding box center [254, 140] width 16 height 10
click at [279, 100] on span "4" at bounding box center [274, 100] width 16 height 10
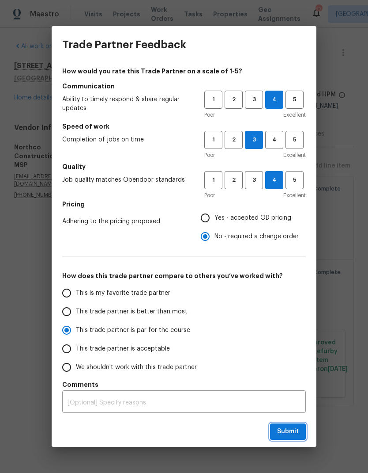
click at [296, 425] on button "Submit" at bounding box center [288, 431] width 36 height 16
radio input "false"
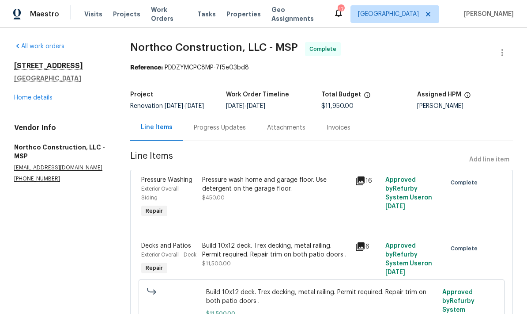
click at [171, 17] on span "Work Orders" at bounding box center [169, 14] width 36 height 18
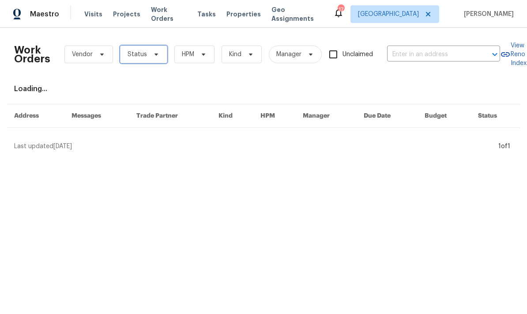
click at [150, 60] on span "Status" at bounding box center [143, 54] width 47 height 18
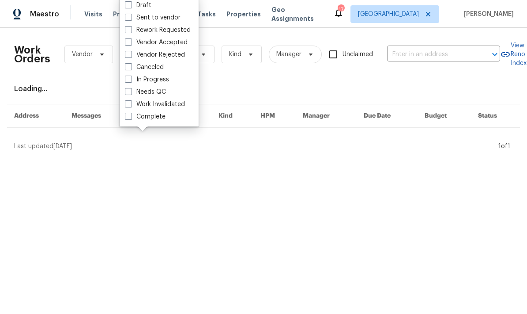
click at [127, 92] on span at bounding box center [128, 91] width 7 height 7
click at [127, 92] on input "Needs QC" at bounding box center [128, 90] width 6 height 6
checkbox input "true"
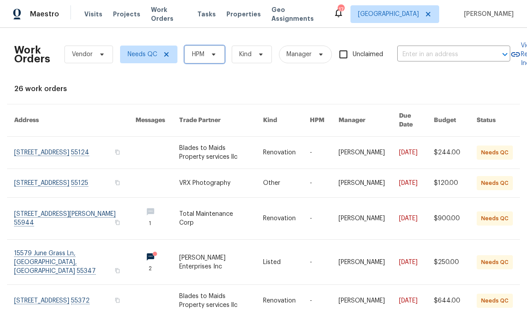
click at [220, 53] on span "HPM" at bounding box center [205, 54] width 40 height 18
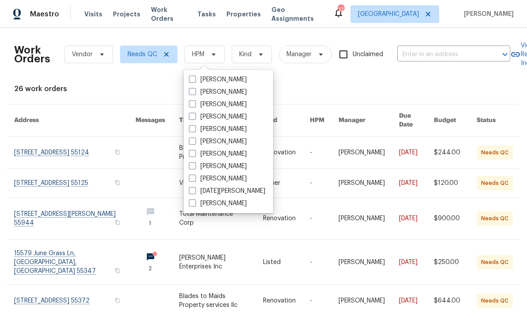
click at [197, 129] on label "[PERSON_NAME]" at bounding box center [218, 129] width 58 height 9
click at [195, 129] on input "[PERSON_NAME]" at bounding box center [192, 128] width 6 height 6
checkbox input "true"
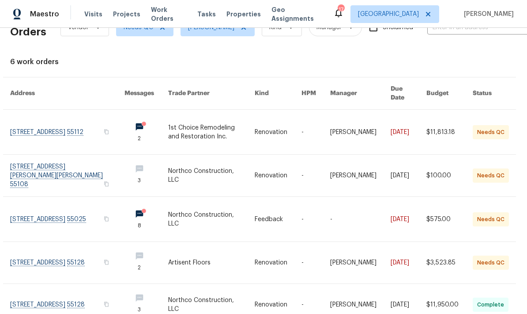
scroll to position [27, 4]
click at [368, 166] on link at bounding box center [449, 176] width 46 height 42
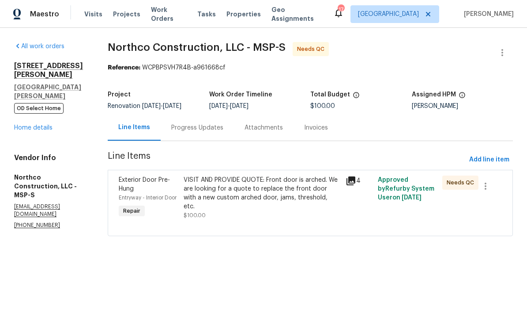
click at [260, 197] on div "VISIT AND PROVIDE QUOTE: Front door is arched. We are looking for a quote to re…" at bounding box center [262, 192] width 156 height 35
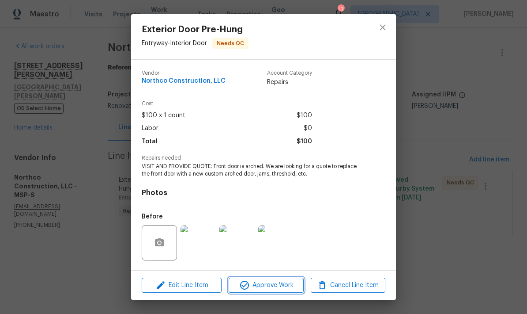
click at [279, 292] on button "Approve Work" at bounding box center [266, 284] width 75 height 15
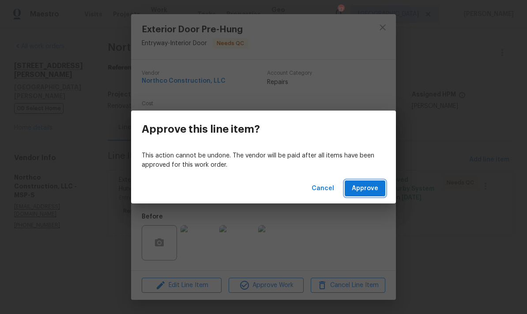
click at [368, 190] on span "Approve" at bounding box center [365, 188] width 27 height 11
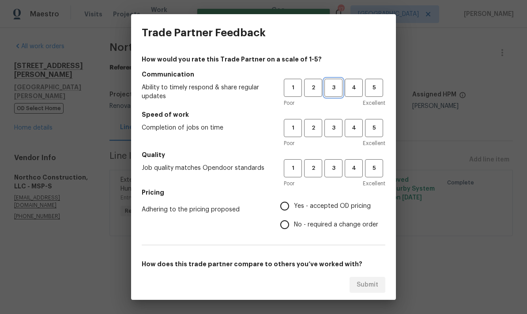
click at [338, 92] on span "3" at bounding box center [334, 88] width 16 height 10
click at [319, 128] on span "2" at bounding box center [313, 128] width 16 height 10
click at [339, 171] on span "3" at bounding box center [334, 168] width 16 height 10
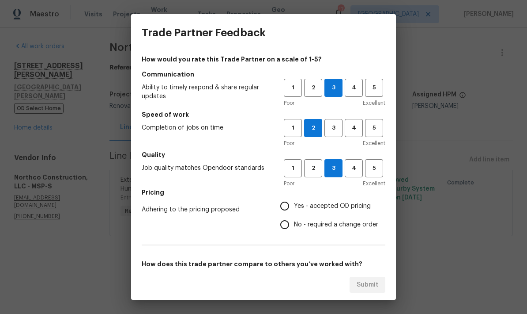
click at [286, 207] on input "Yes - accepted OD pricing" at bounding box center [285, 206] width 19 height 19
radio input "true"
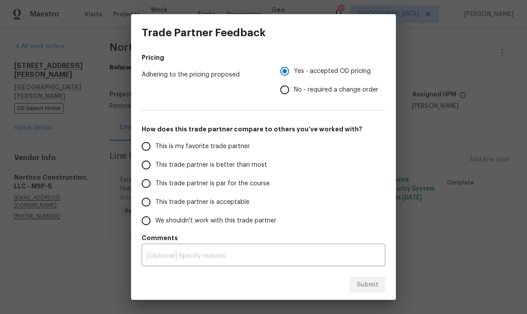
scroll to position [135, 0]
click at [146, 189] on input "This trade partner is par for the course" at bounding box center [146, 183] width 19 height 19
click at [368, 284] on span "Submit" at bounding box center [368, 284] width 22 height 11
radio input "true"
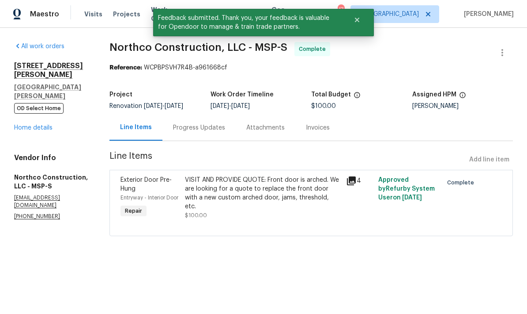
click at [51, 125] on link "Home details" at bounding box center [33, 128] width 38 height 6
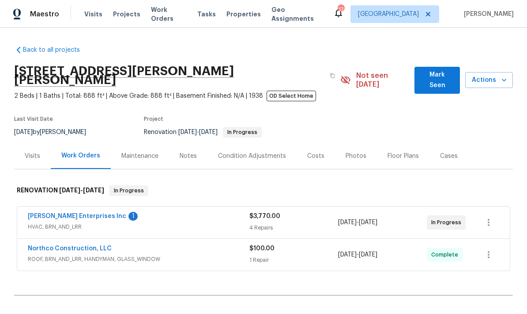
click at [78, 213] on link "[PERSON_NAME] Enterprises Inc" at bounding box center [77, 216] width 99 height 6
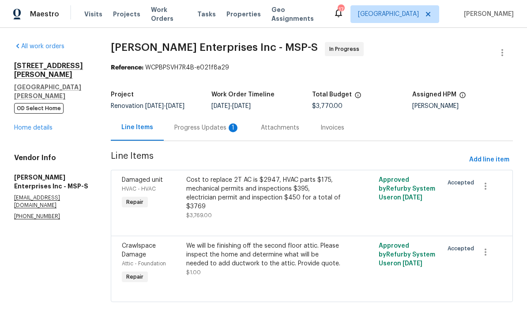
click at [229, 122] on div "Progress Updates 1" at bounding box center [207, 127] width 87 height 26
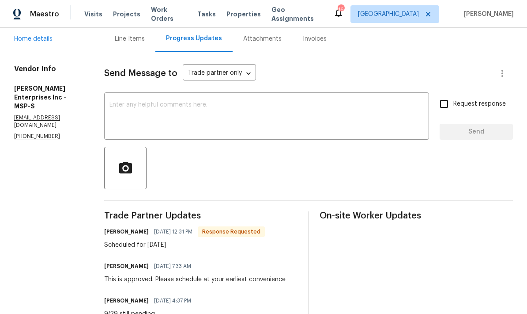
scroll to position [95, 0]
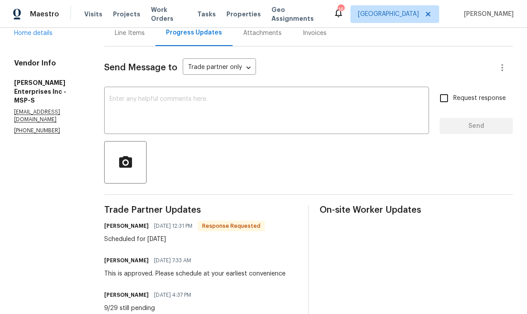
click at [366, 107] on textarea at bounding box center [267, 111] width 315 height 31
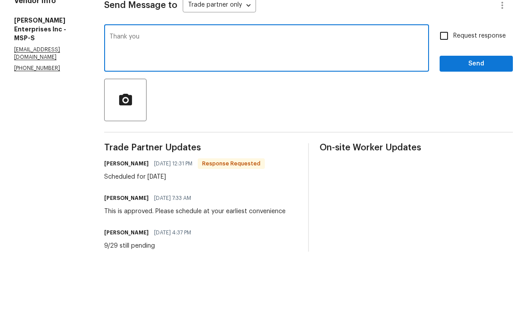
type textarea "Thank you"
click at [368, 121] on span "Send" at bounding box center [476, 126] width 59 height 11
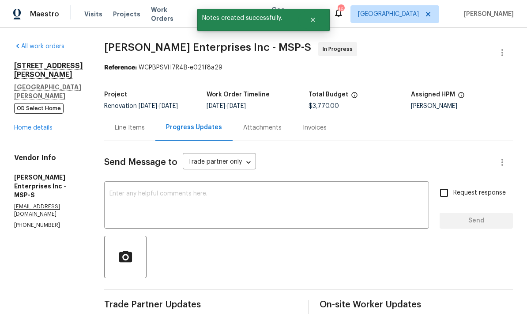
click at [36, 125] on link "Home details" at bounding box center [33, 128] width 38 height 6
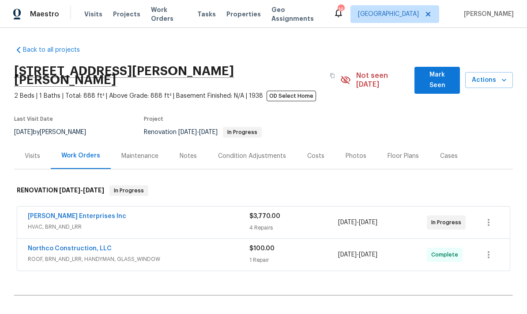
click at [165, 17] on span "Work Orders" at bounding box center [169, 14] width 36 height 18
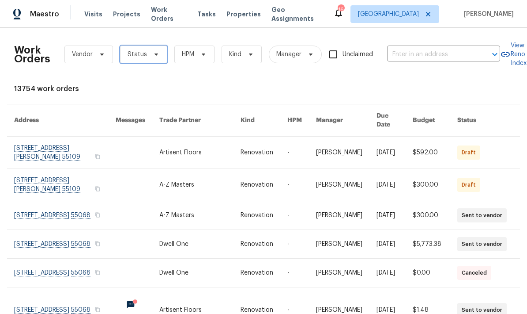
click at [155, 54] on icon at bounding box center [157, 54] width 4 height 2
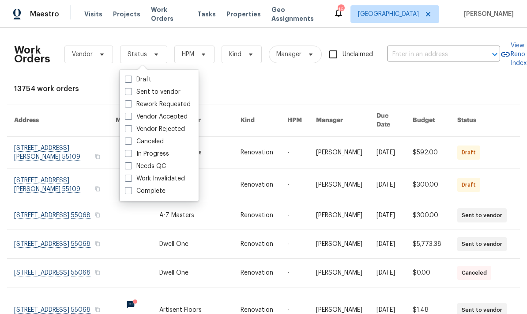
click at [134, 164] on label "Needs QC" at bounding box center [145, 166] width 41 height 9
click at [131, 164] on input "Needs QC" at bounding box center [128, 165] width 6 height 6
checkbox input "true"
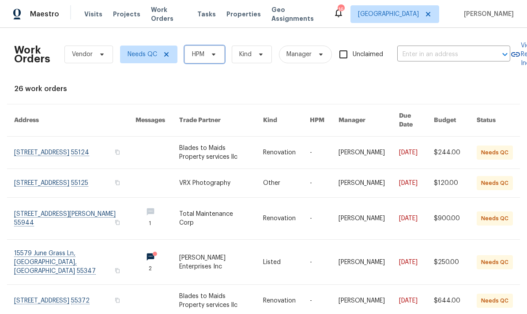
click at [215, 53] on icon at bounding box center [213, 54] width 7 height 7
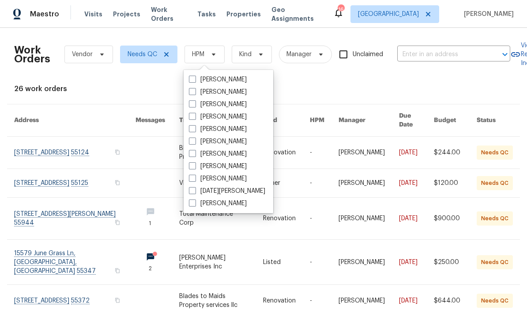
click at [193, 126] on span at bounding box center [192, 128] width 7 height 7
click at [193, 126] on input "[PERSON_NAME]" at bounding box center [192, 128] width 6 height 6
checkbox input "true"
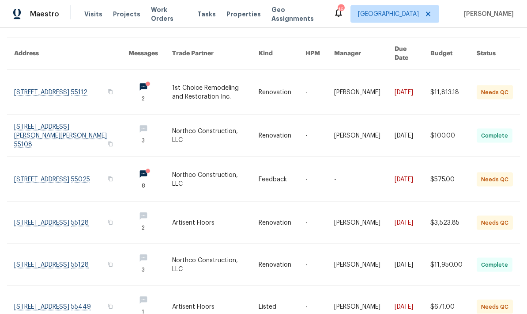
scroll to position [35, 0]
click at [368, 286] on link at bounding box center [454, 307] width 46 height 42
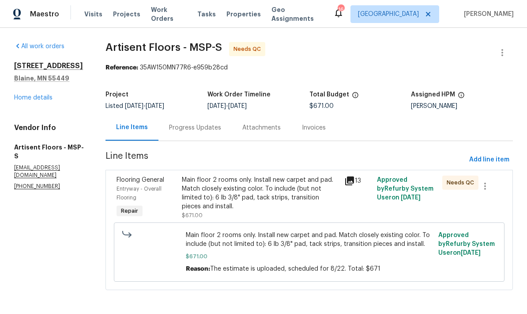
scroll to position [2, 0]
click at [348, 179] on icon at bounding box center [349, 180] width 9 height 9
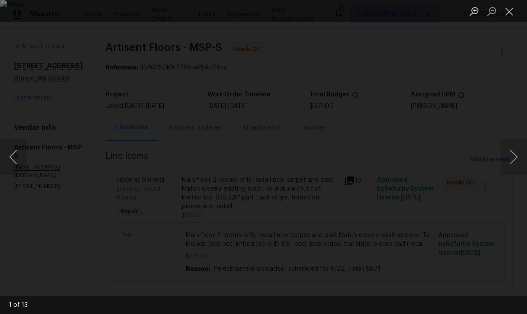
click at [368, 13] on button "Close lightbox" at bounding box center [510, 11] width 18 height 15
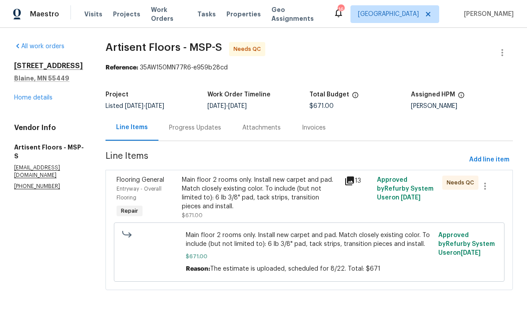
click at [214, 132] on div "Progress Updates" at bounding box center [195, 127] width 73 height 26
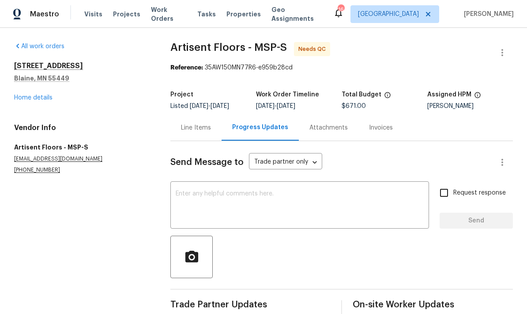
click at [200, 125] on div "Line Items" at bounding box center [196, 127] width 30 height 9
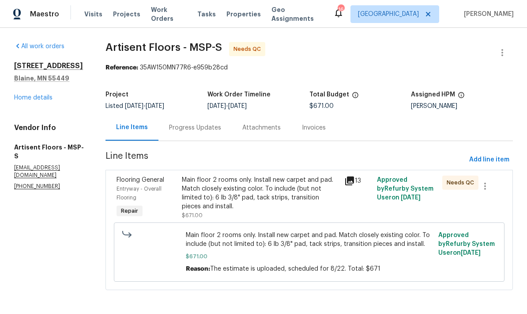
click at [284, 194] on div "Main floor 2 rooms only. Install new carpet and pad. Match closely existing col…" at bounding box center [261, 192] width 158 height 35
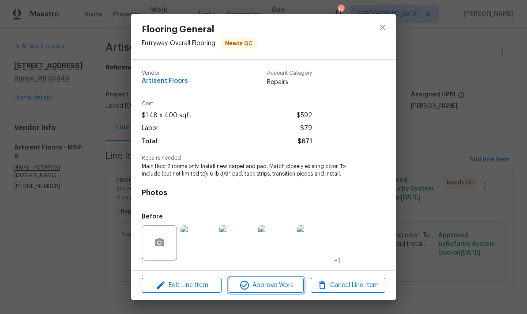
click at [291, 284] on span "Approve Work" at bounding box center [265, 285] width 69 height 11
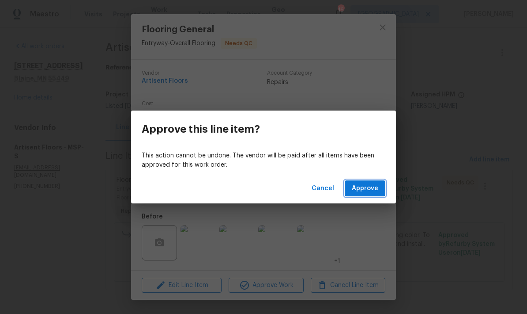
click at [364, 187] on span "Approve" at bounding box center [365, 188] width 27 height 11
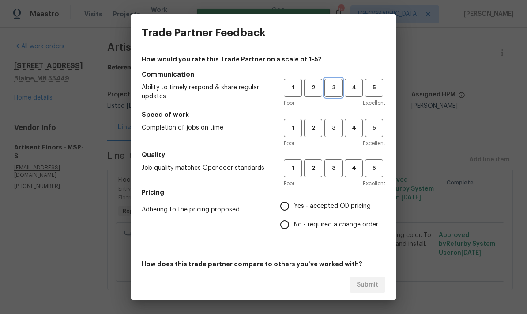
click at [337, 92] on span "3" at bounding box center [334, 88] width 16 height 10
click at [340, 167] on span "3" at bounding box center [334, 168] width 16 height 10
click at [332, 125] on span "3" at bounding box center [334, 128] width 16 height 10
click at [281, 205] on input "Yes - accepted OD pricing" at bounding box center [285, 206] width 19 height 19
radio input "true"
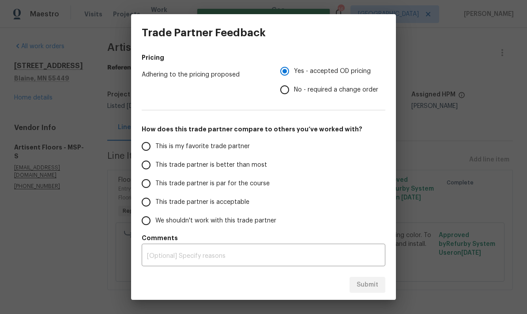
scroll to position [135, 0]
click at [149, 186] on input "This trade partner is par for the course" at bounding box center [146, 183] width 19 height 19
click at [368, 286] on button "Submit" at bounding box center [368, 285] width 36 height 16
radio input "true"
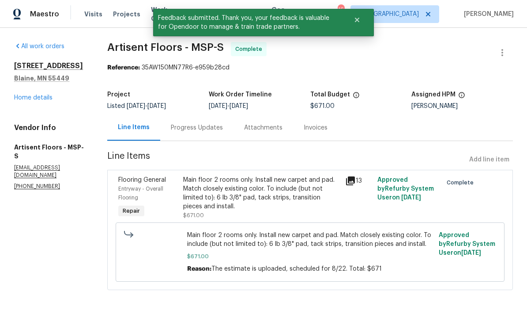
click at [42, 95] on link "Home details" at bounding box center [33, 98] width 38 height 6
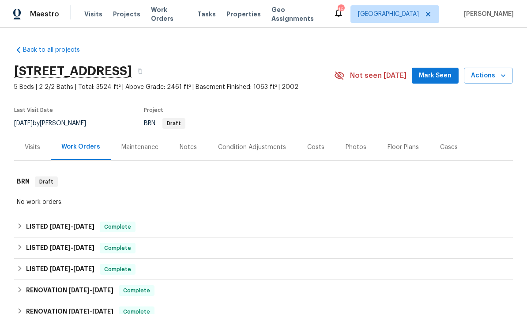
click at [151, 16] on span "Work Orders" at bounding box center [169, 14] width 36 height 18
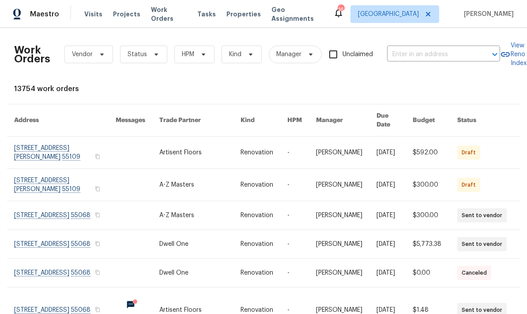
click at [368, 169] on link at bounding box center [493, 185] width 70 height 32
